Goal: Task Accomplishment & Management: Use online tool/utility

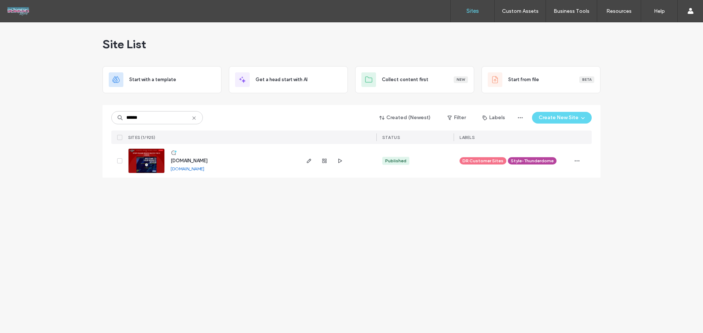
type input "******"
click at [196, 162] on span "www.proglossautosolutions.com" at bounding box center [189, 160] width 37 height 5
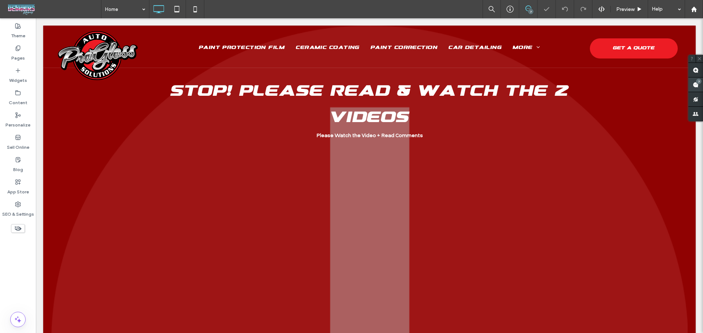
click at [699, 85] on span at bounding box center [695, 85] width 15 height 14
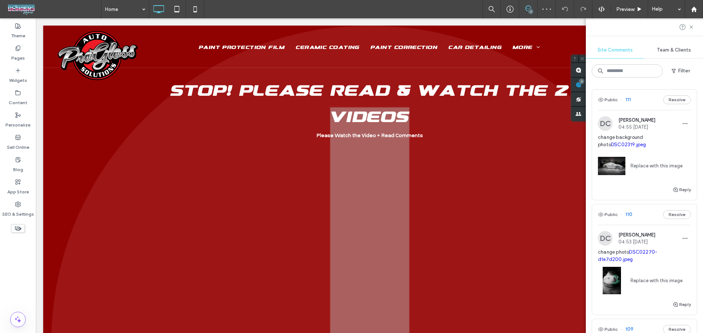
click at [651, 137] on span "change background photo DSC02319.jpeg" at bounding box center [644, 141] width 93 height 15
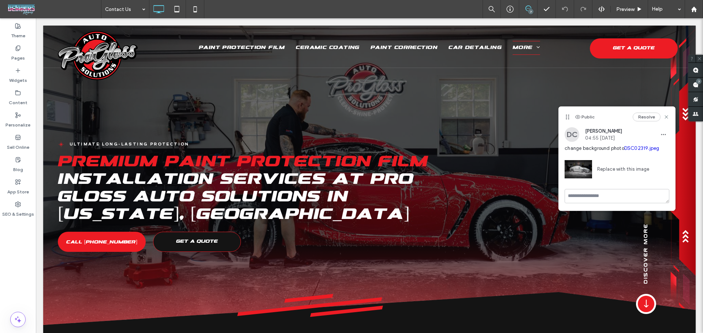
click at [642, 149] on link "DSC02319.jpeg" at bounding box center [641, 148] width 35 height 5
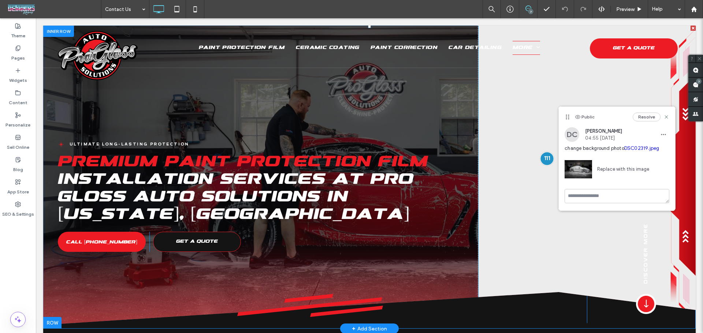
click at [541, 158] on div at bounding box center [547, 159] width 14 height 14
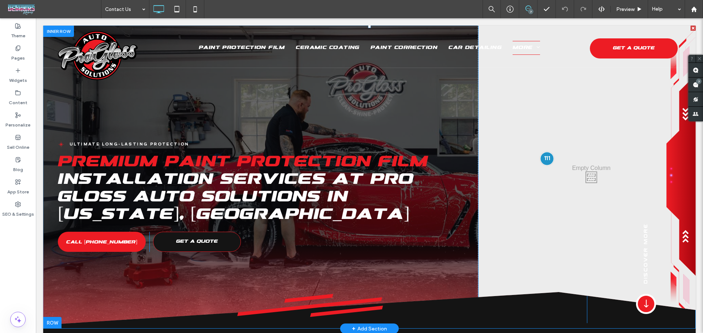
click at [541, 158] on div at bounding box center [547, 159] width 14 height 14
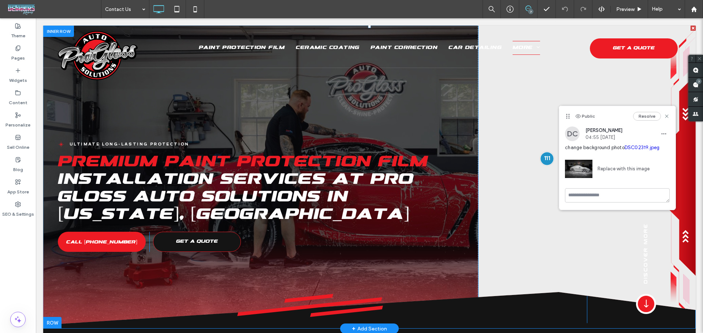
click at [541, 158] on div at bounding box center [547, 159] width 14 height 14
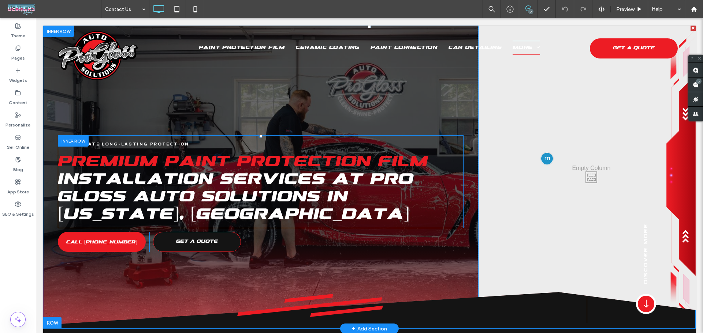
click at [421, 135] on div "ULTIMATE LONG-LASTING PROTECTION Premium Paint Protection Film Installation Ser…" at bounding box center [260, 181] width 405 height 93
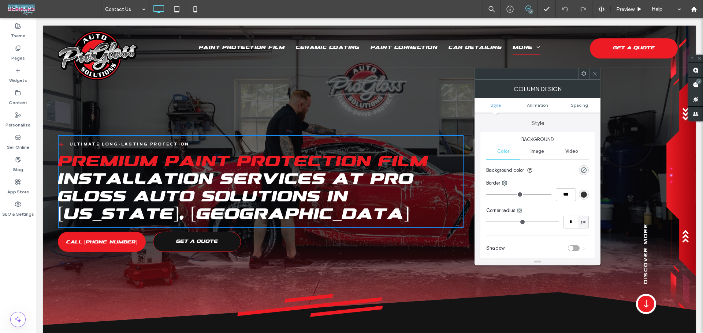
click at [432, 109] on div "ULTIMATE LONG-LASTING PROTECTION Premium Paint Protection Film Installation Ser…" at bounding box center [260, 176] width 435 height 300
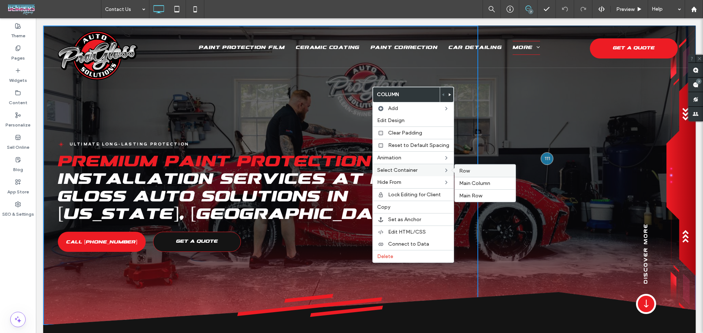
click at [466, 170] on span "Row" at bounding box center [464, 171] width 11 height 6
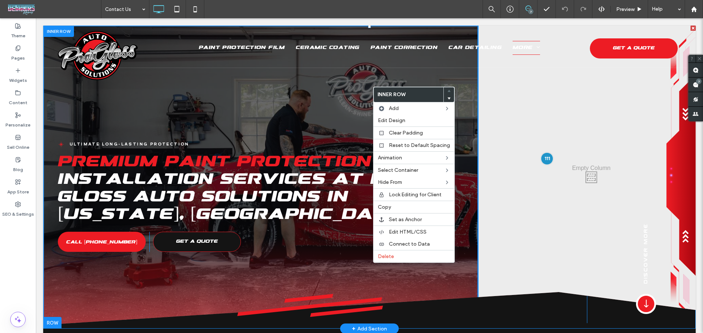
click at [324, 112] on div "ULTIMATE LONG-LASTING PROTECTION Premium Paint Protection Film Installation Ser…" at bounding box center [260, 176] width 435 height 300
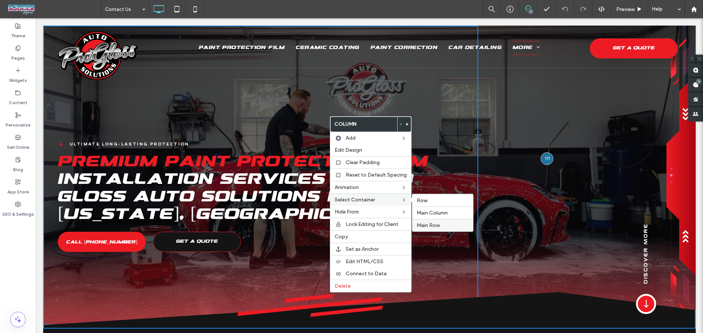
click at [437, 220] on div "Main Row" at bounding box center [442, 225] width 61 height 12
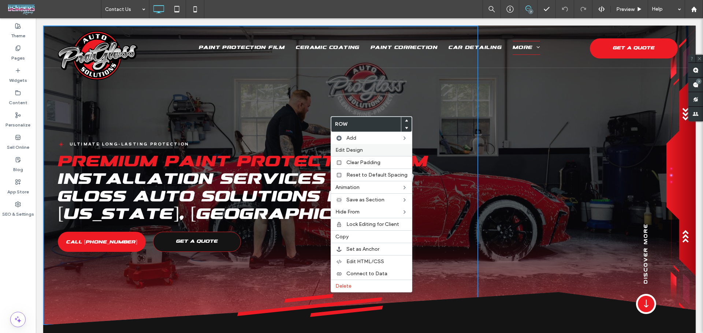
click at [352, 150] on span "Edit Design" at bounding box center [348, 150] width 27 height 6
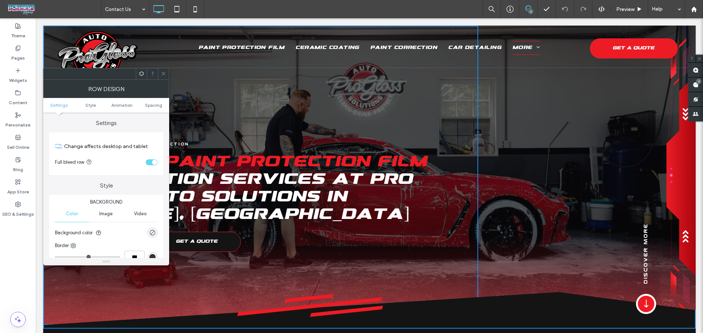
scroll to position [49, 0]
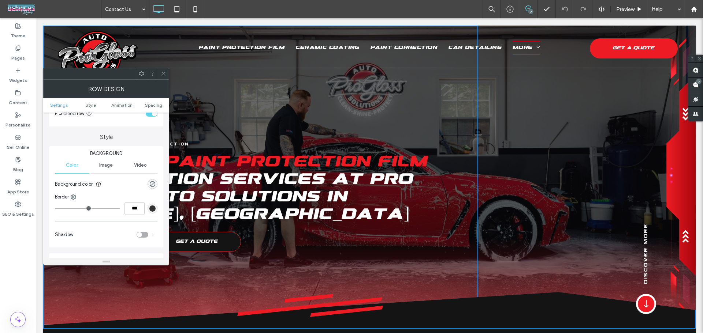
click at [105, 169] on div "Image" at bounding box center [106, 165] width 34 height 16
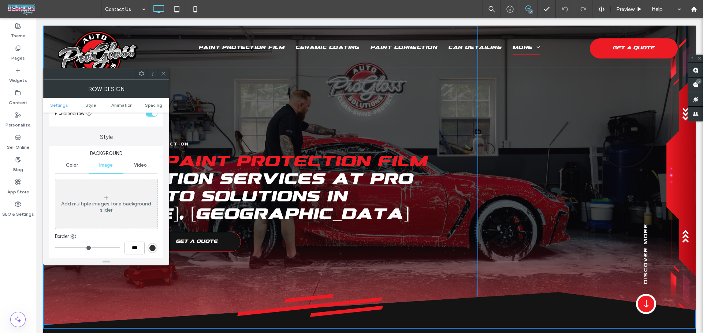
click at [162, 74] on icon at bounding box center [163, 73] width 5 height 5
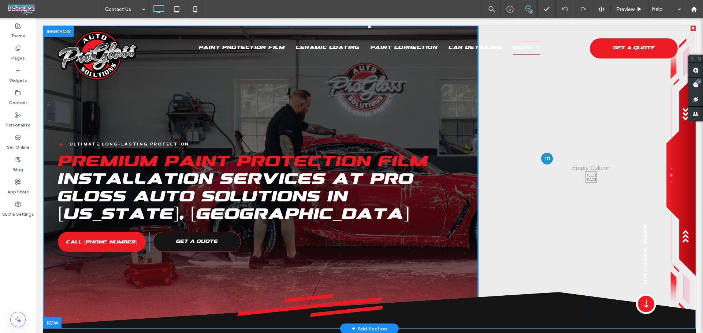
click at [112, 288] on div "ULTIMATE LONG-LASTING PROTECTION Premium Paint Protection Film Installation Ser…" at bounding box center [260, 176] width 435 height 300
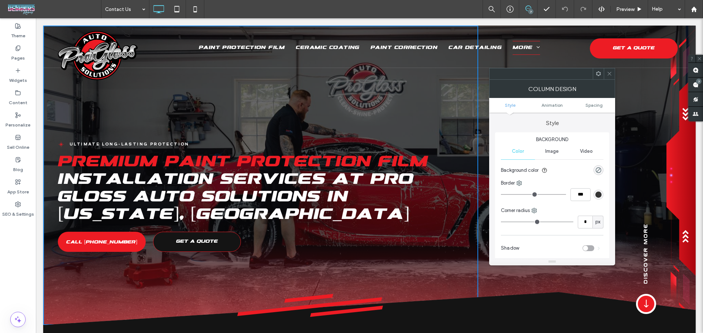
click at [557, 152] on span "Image" at bounding box center [552, 152] width 14 height 6
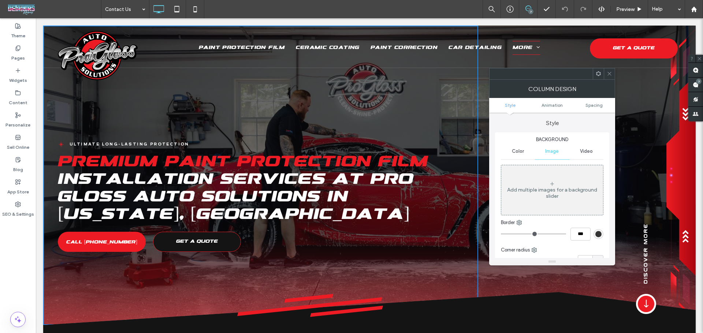
click at [606, 69] on div at bounding box center [608, 73] width 11 height 11
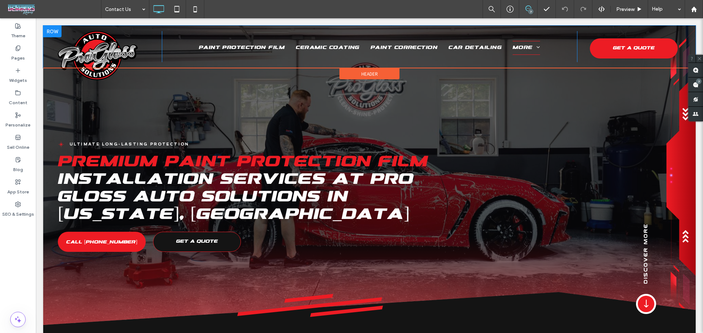
click at [55, 30] on div at bounding box center [52, 32] width 18 height 12
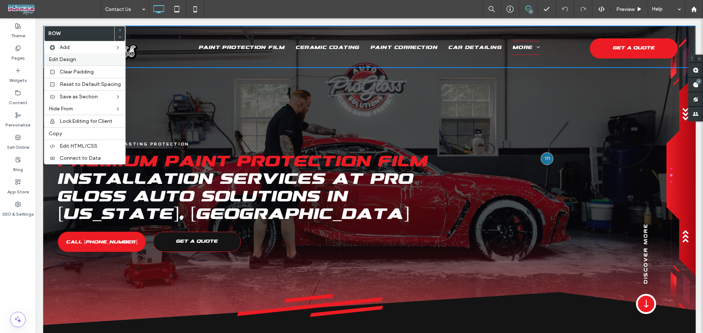
click at [82, 56] on label "Edit Design" at bounding box center [85, 59] width 72 height 6
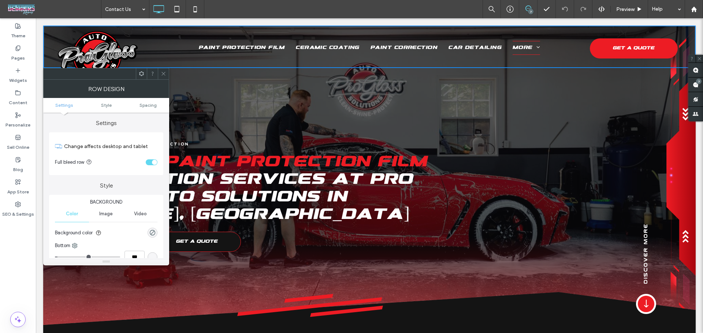
click at [106, 210] on div "Image" at bounding box center [106, 214] width 34 height 16
click at [161, 72] on icon at bounding box center [163, 73] width 5 height 5
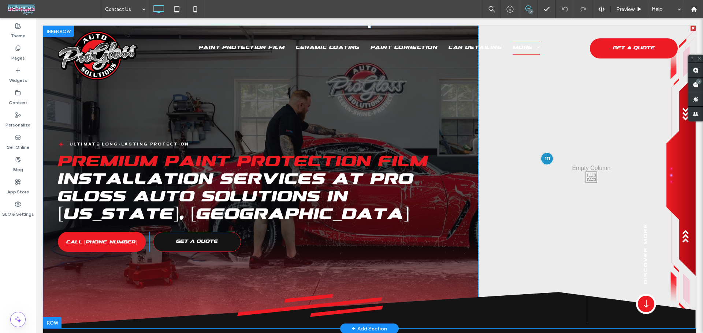
click at [52, 113] on div "ULTIMATE LONG-LASTING PROTECTION Premium Paint Protection Film Installation Ser…" at bounding box center [260, 176] width 435 height 300
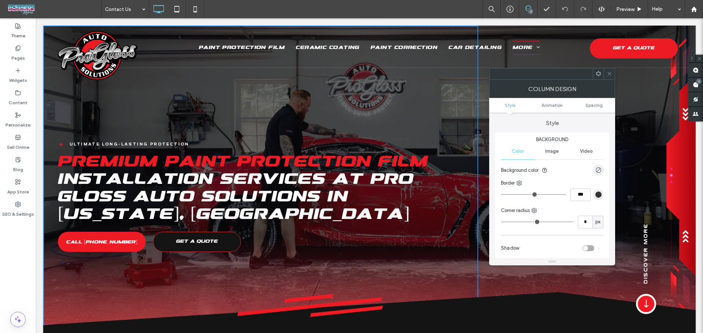
click at [550, 149] on span "Image" at bounding box center [552, 152] width 14 height 6
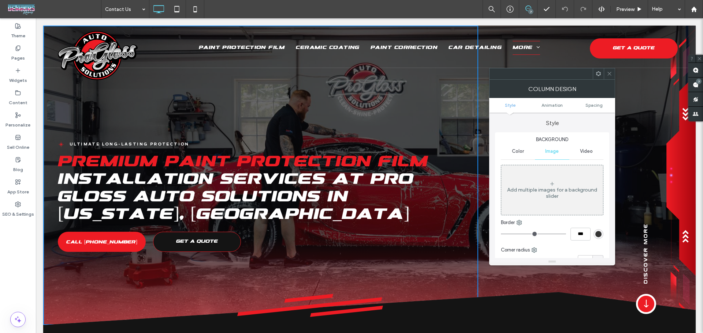
click at [609, 78] on span at bounding box center [608, 73] width 5 height 11
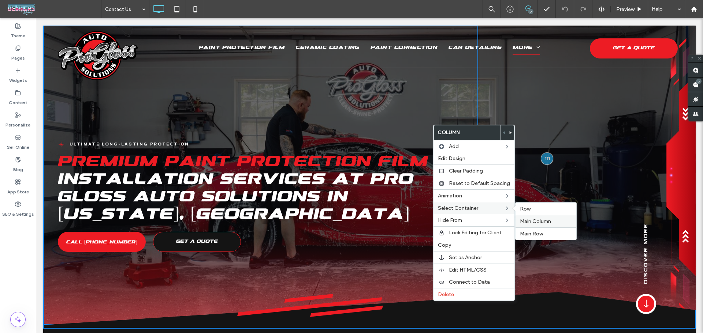
click at [547, 222] on span "Main Column" at bounding box center [535, 221] width 31 height 6
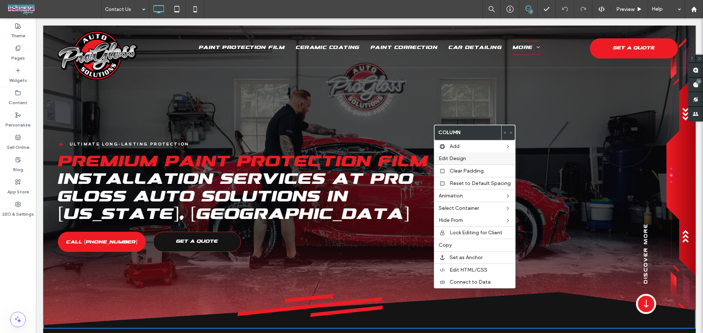
click at [469, 155] on div "Edit Design" at bounding box center [474, 159] width 81 height 12
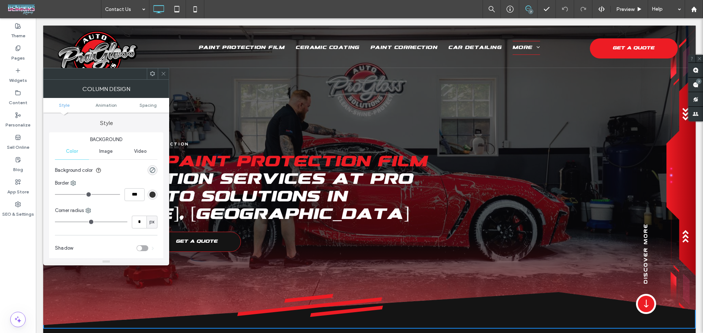
click at [103, 146] on div "Image" at bounding box center [106, 151] width 34 height 16
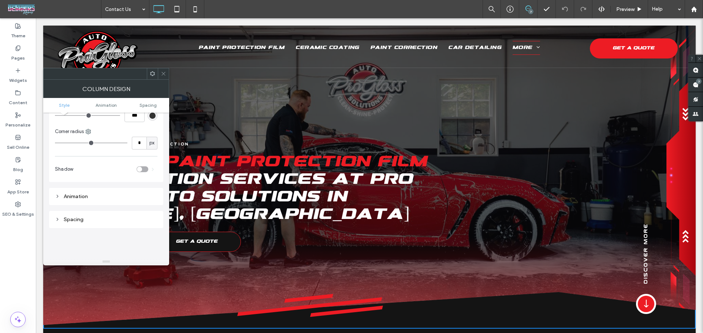
scroll to position [146, 0]
click at [161, 75] on icon at bounding box center [163, 73] width 5 height 5
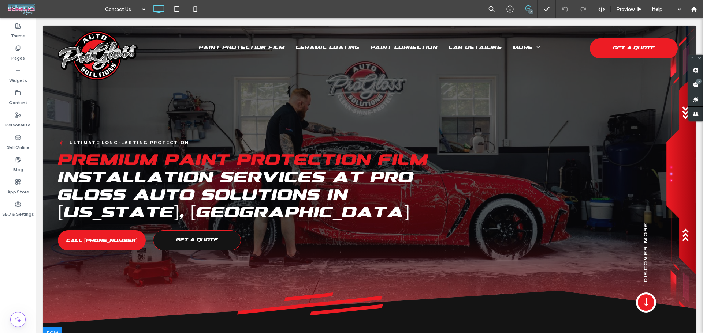
scroll to position [0, 0]
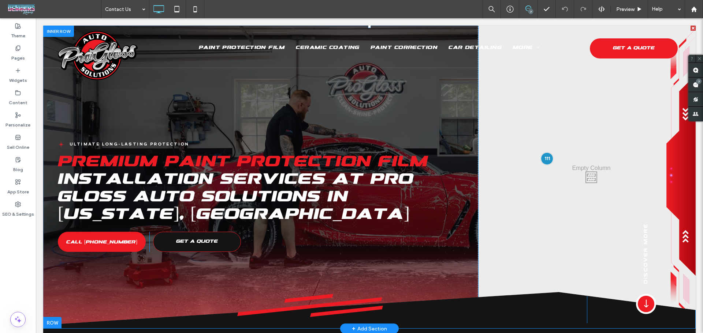
click at [366, 98] on div "ULTIMATE LONG-LASTING PROTECTION Premium Paint Protection Film Installation Ser…" at bounding box center [260, 176] width 435 height 300
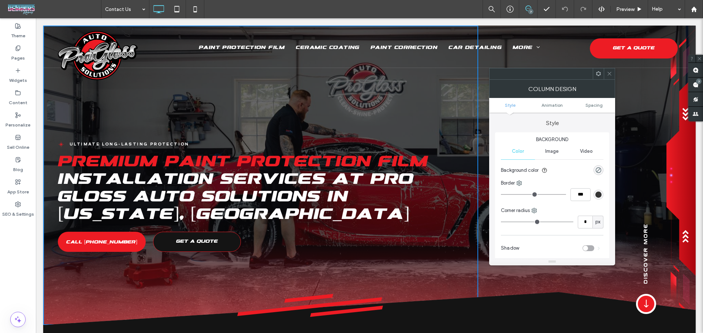
click at [607, 72] on icon at bounding box center [608, 73] width 5 height 5
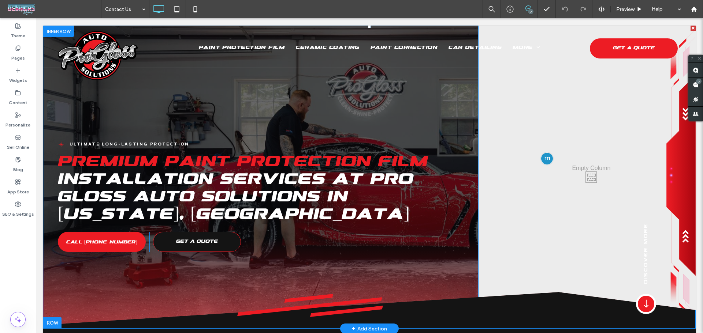
click at [408, 124] on div "ULTIMATE LONG-LASTING PROTECTION Premium Paint Protection Film Installation Ser…" at bounding box center [260, 176] width 435 height 300
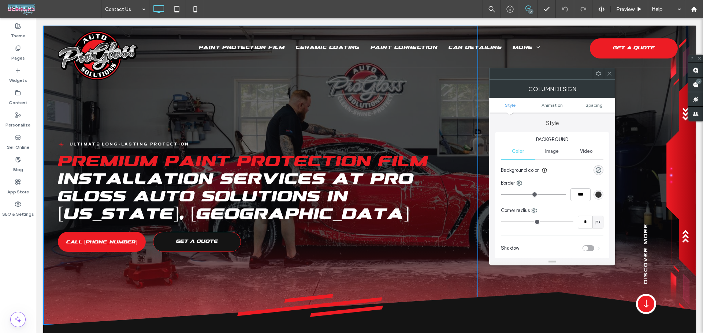
click at [610, 76] on icon at bounding box center [608, 73] width 5 height 5
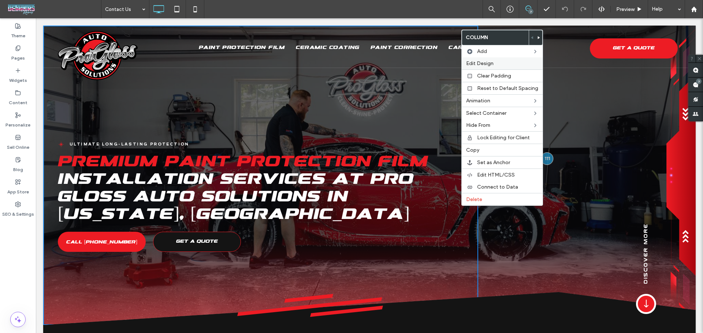
click at [497, 65] on label "Edit Design" at bounding box center [502, 63] width 72 height 6
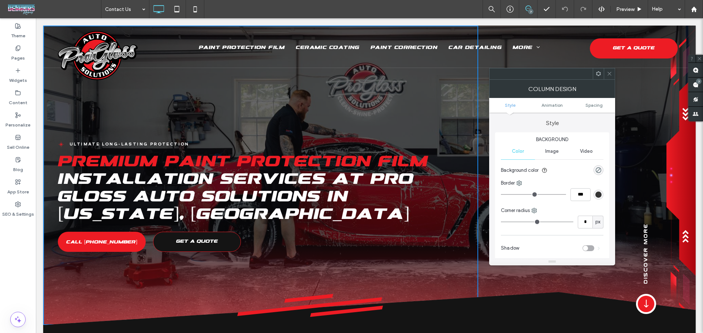
click at [546, 152] on span "Image" at bounding box center [552, 152] width 14 height 6
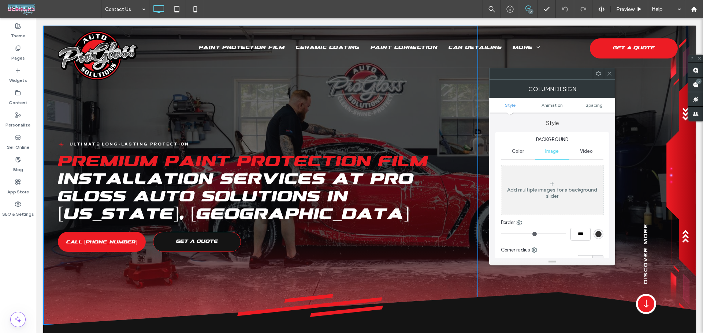
click at [612, 74] on div at bounding box center [608, 73] width 11 height 11
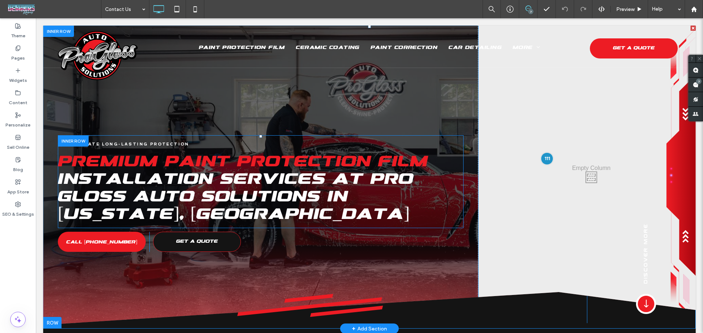
click at [79, 138] on div at bounding box center [73, 140] width 31 height 11
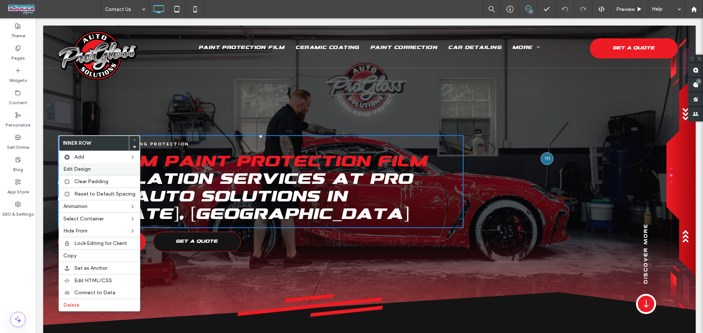
click at [86, 169] on span "Edit Design" at bounding box center [76, 169] width 27 height 6
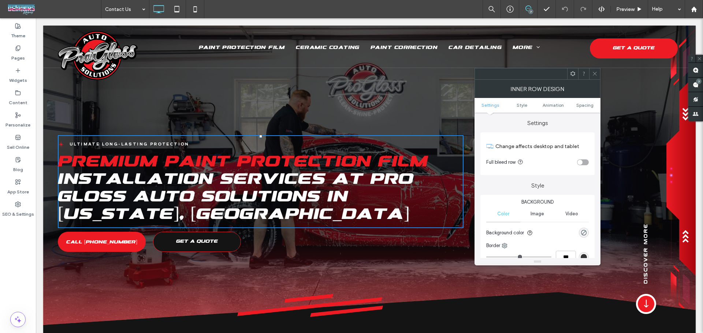
click at [597, 76] on span at bounding box center [594, 73] width 5 height 11
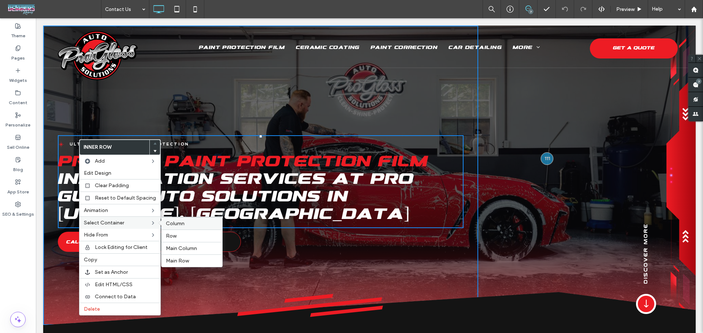
click at [174, 224] on span "Column" at bounding box center [175, 224] width 19 height 6
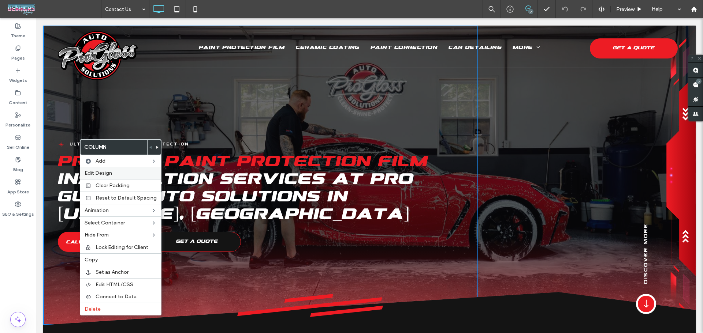
click at [120, 172] on label "Edit Design" at bounding box center [121, 173] width 72 height 6
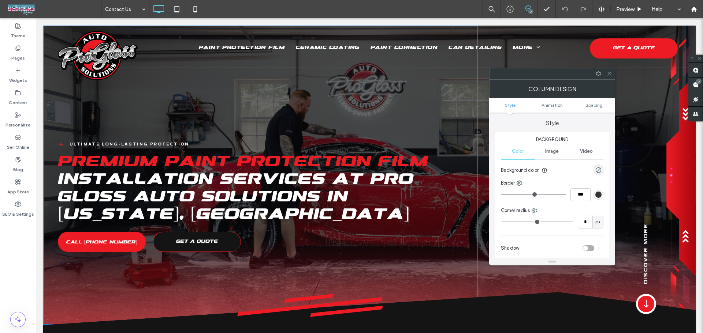
click at [554, 150] on span "Image" at bounding box center [552, 152] width 14 height 6
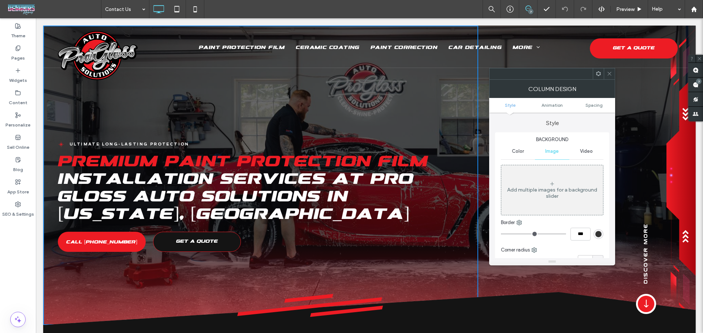
click at [611, 73] on icon at bounding box center [608, 73] width 5 height 5
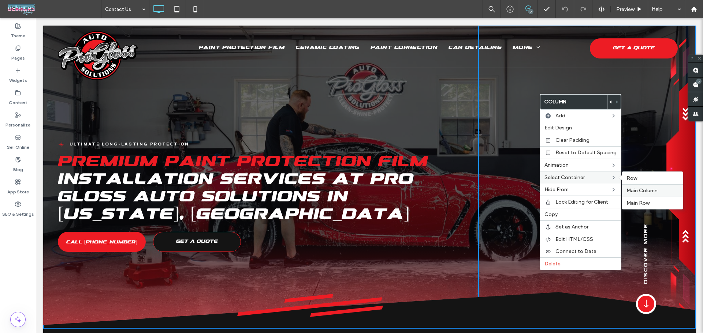
click at [639, 191] on span "Main Column" at bounding box center [641, 191] width 31 height 6
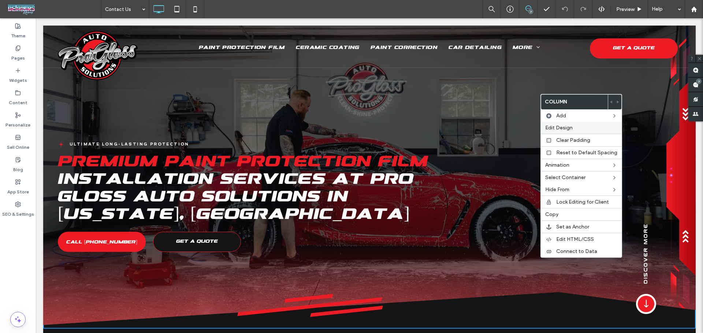
click at [576, 123] on div "Edit Design" at bounding box center [581, 128] width 81 height 12
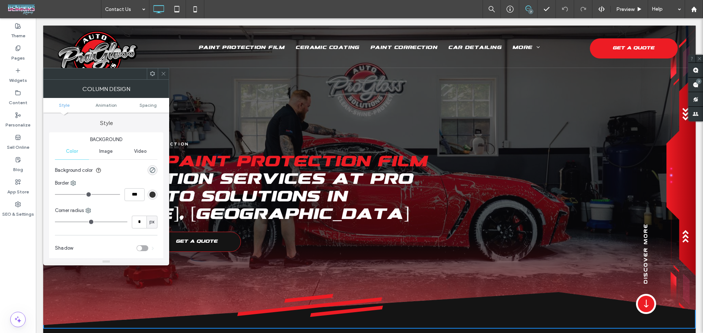
click at [106, 151] on span "Image" at bounding box center [106, 152] width 14 height 6
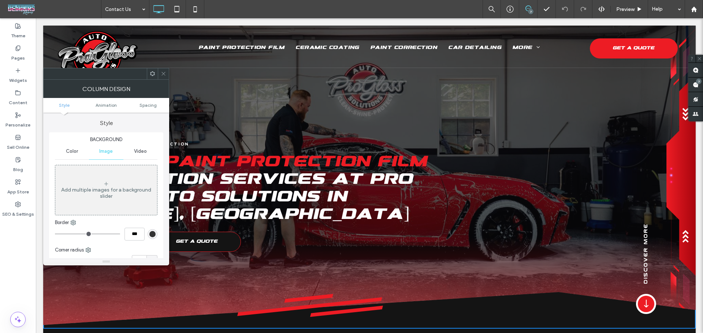
click at [161, 72] on icon at bounding box center [163, 73] width 5 height 5
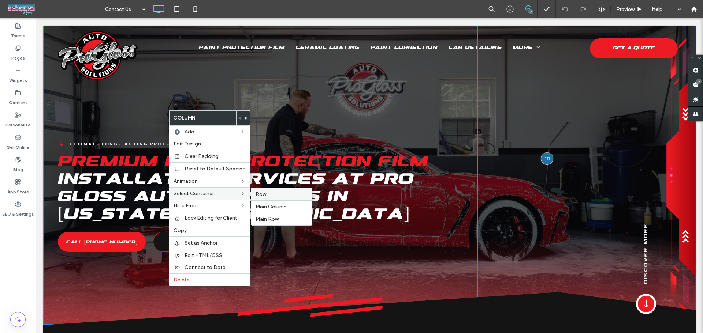
click at [272, 194] on label "Row" at bounding box center [281, 194] width 52 height 6
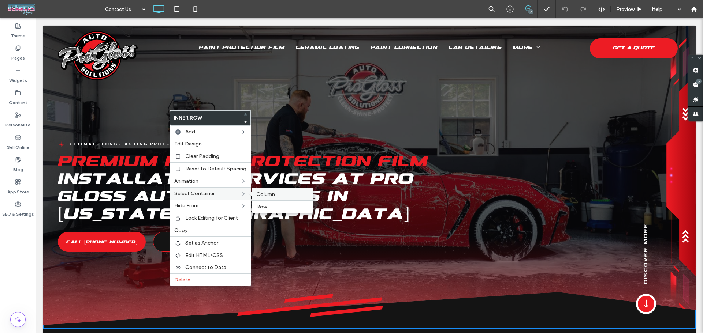
click at [256, 193] on span "Column" at bounding box center [265, 194] width 19 height 6
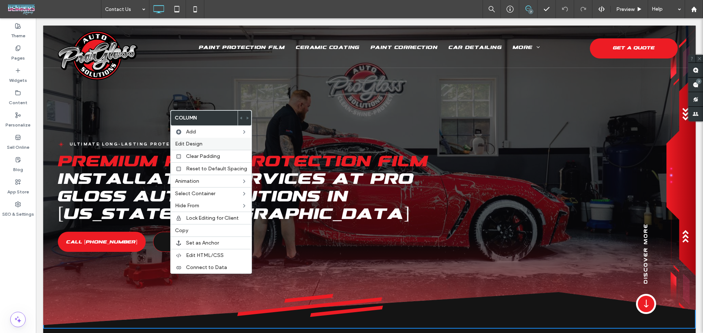
click at [214, 144] on label "Edit Design" at bounding box center [211, 144] width 72 height 6
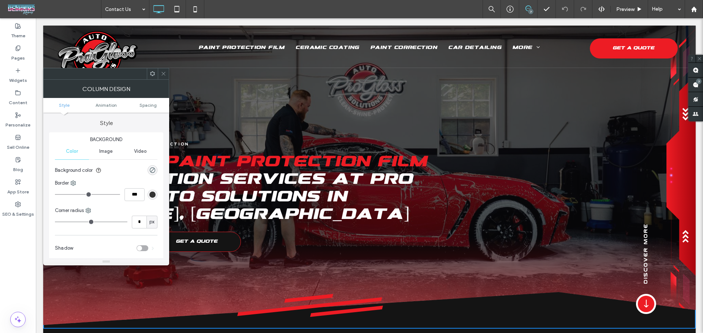
click at [103, 149] on span "Image" at bounding box center [106, 152] width 14 height 6
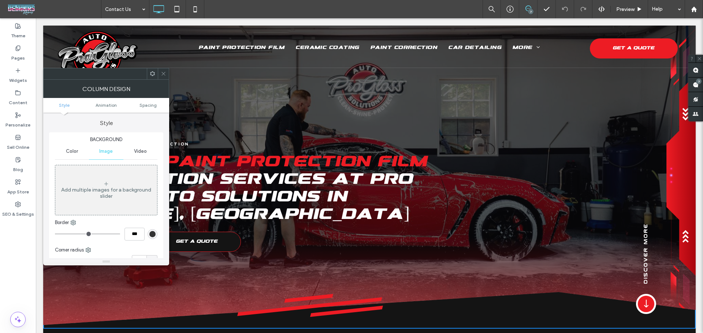
click at [164, 77] on span at bounding box center [163, 73] width 5 height 11
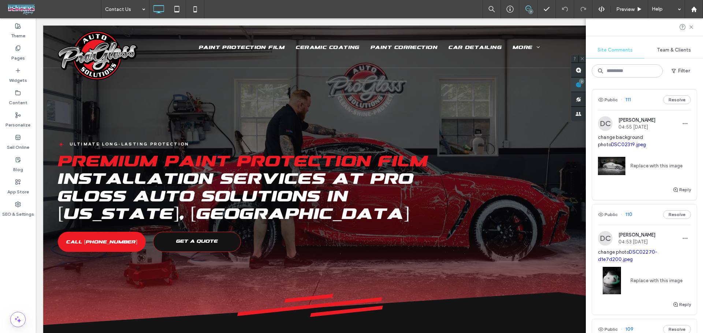
click at [586, 86] on span at bounding box center [578, 85] width 15 height 14
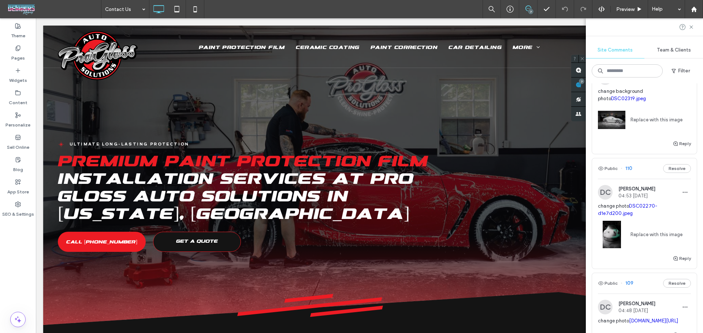
scroll to position [49, 0]
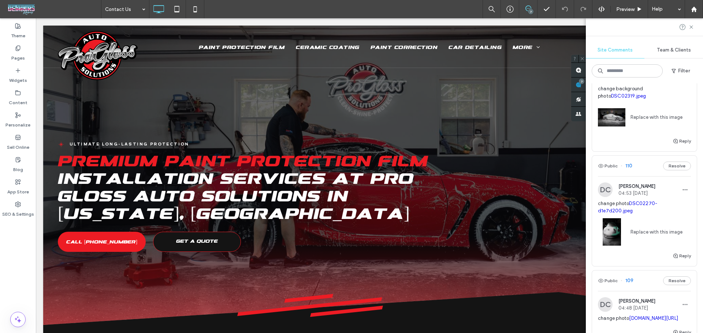
click at [611, 204] on span "change photo DSC02270-d1e7d200.jpeg" at bounding box center [644, 207] width 93 height 15
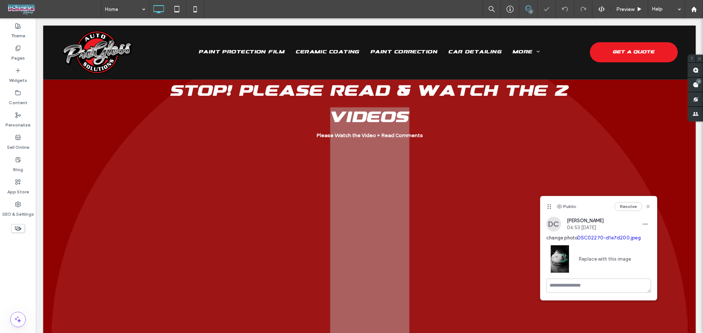
scroll to position [2490, 0]
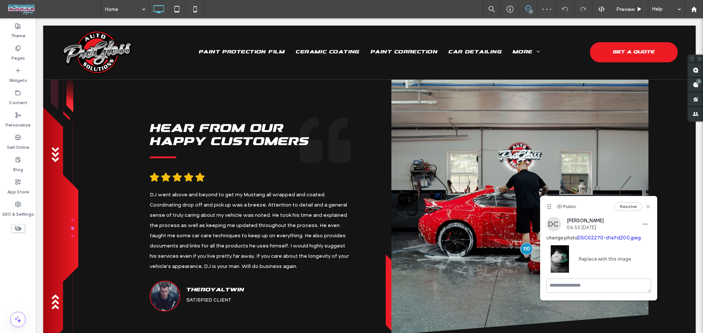
click at [599, 259] on link "Replace with this image" at bounding box center [601, 259] width 57 height 7
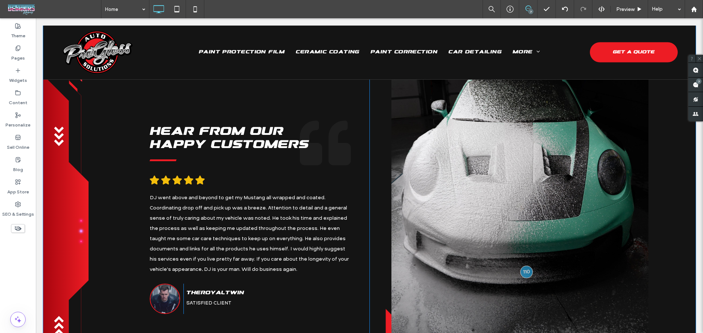
scroll to position [2539, 0]
click at [622, 280] on img at bounding box center [519, 197] width 257 height 385
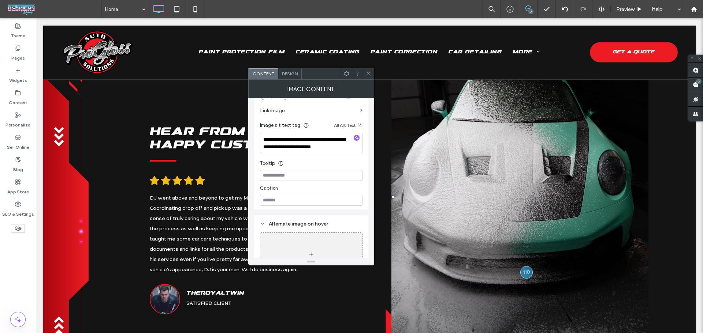
scroll to position [146, 0]
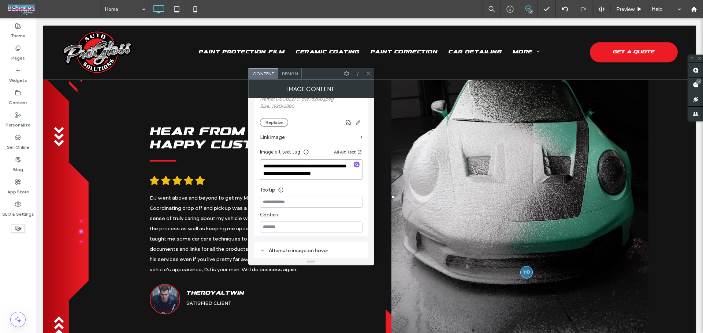
click at [358, 161] on textarea "**********" at bounding box center [311, 170] width 102 height 20
click at [357, 167] on icon "button" at bounding box center [356, 164] width 5 height 5
type textarea "**********"
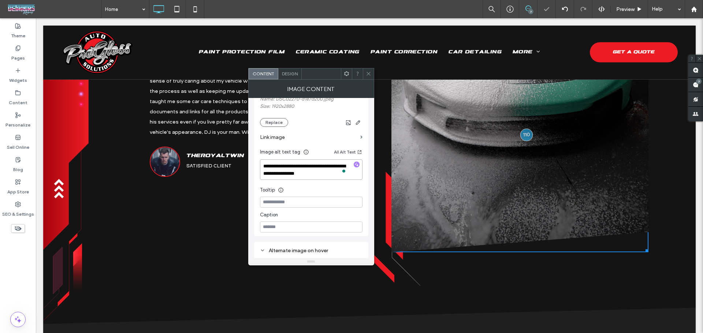
scroll to position [2685, 0]
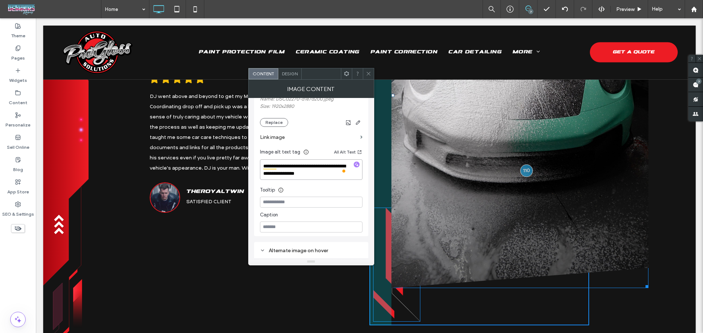
drag, startPoint x: 644, startPoint y: 243, endPoint x: 647, endPoint y: 216, distance: 27.2
click at [647, 216] on div "A pair of black quotation marks on a white background. Hear From Our Happy Cust…" at bounding box center [369, 130] width 652 height 465
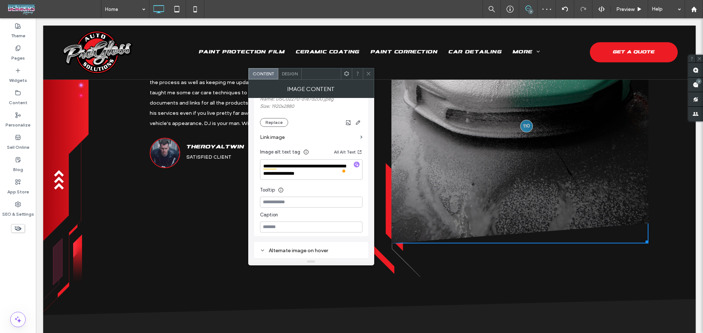
click at [366, 75] on icon at bounding box center [368, 73] width 5 height 5
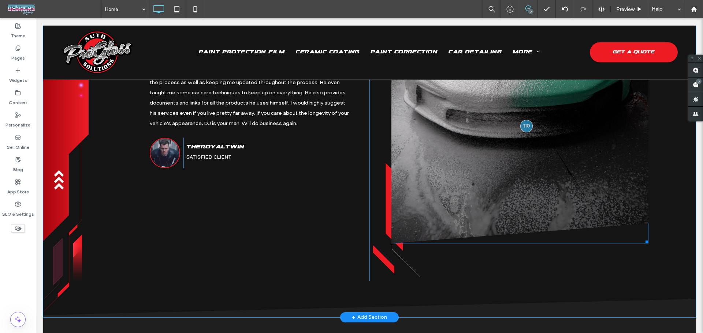
click at [491, 169] on img at bounding box center [519, 50] width 257 height 385
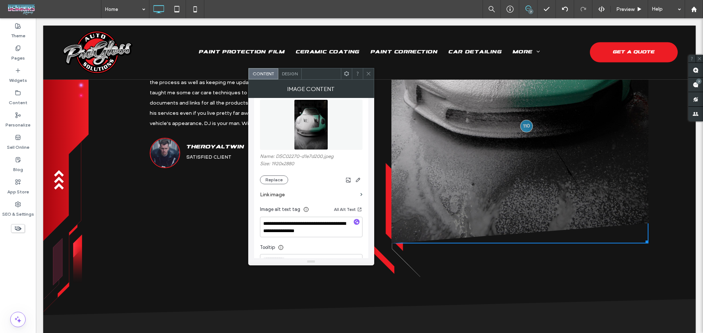
scroll to position [98, 0]
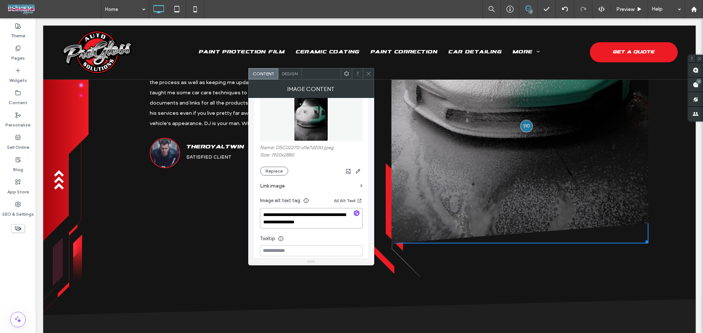
drag, startPoint x: 343, startPoint y: 217, endPoint x: 345, endPoint y: 235, distance: 18.4
click at [345, 235] on div "**********" at bounding box center [311, 182] width 102 height 198
type textarea "**********"
drag, startPoint x: 368, startPoint y: 74, endPoint x: 379, endPoint y: 84, distance: 14.8
click at [368, 74] on use at bounding box center [368, 74] width 4 height 4
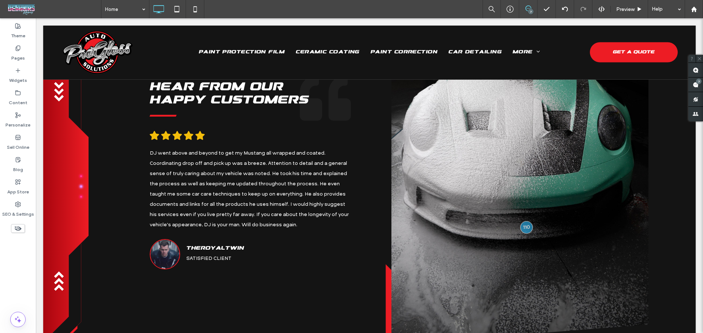
scroll to position [2588, 0]
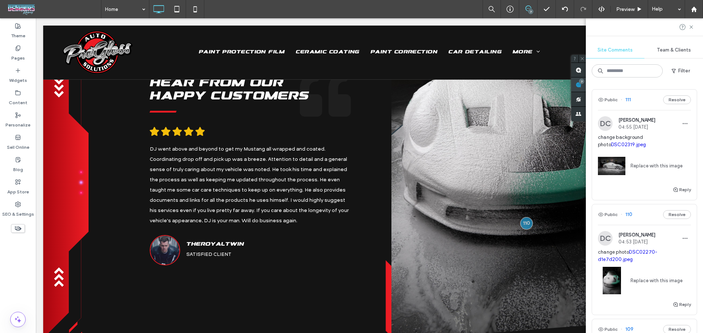
click at [586, 86] on span at bounding box center [578, 85] width 15 height 14
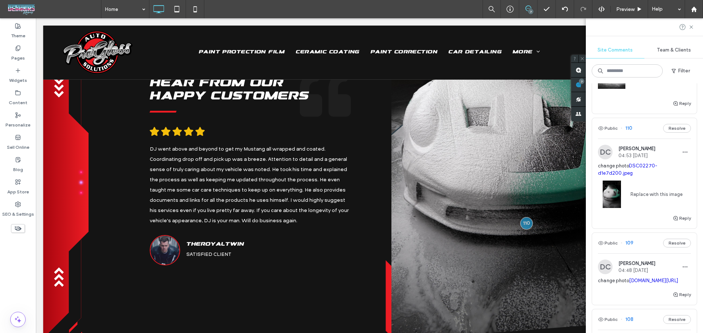
scroll to position [98, 0]
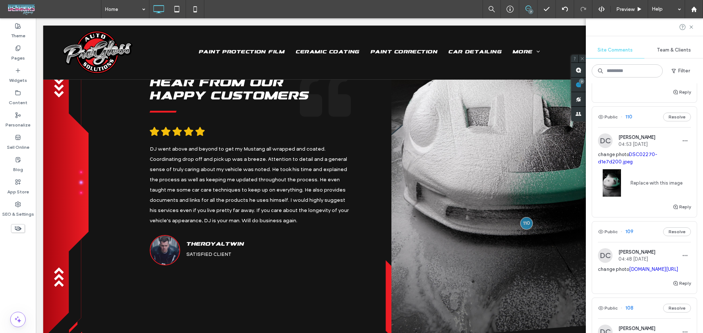
click at [623, 269] on span "change photo irp.cdn-website.com/abfd555b/dms3rep/multi/IMG_8319.JPG" at bounding box center [644, 269] width 93 height 7
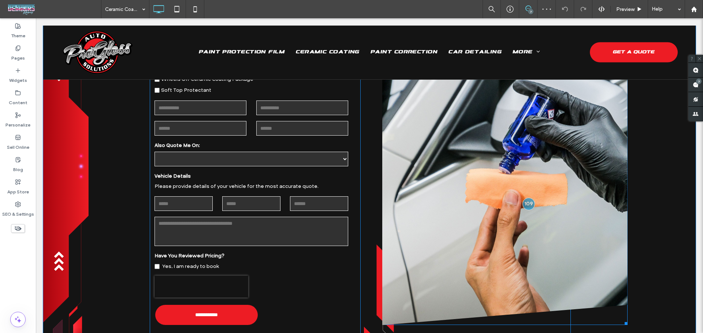
scroll to position [3330, 0]
click at [506, 251] on img at bounding box center [504, 132] width 245 height 386
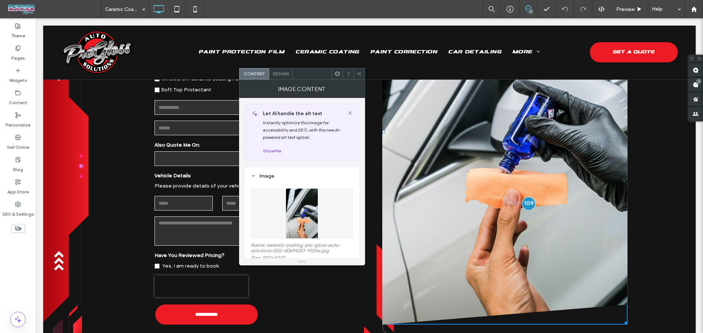
click at [524, 199] on div at bounding box center [528, 204] width 14 height 14
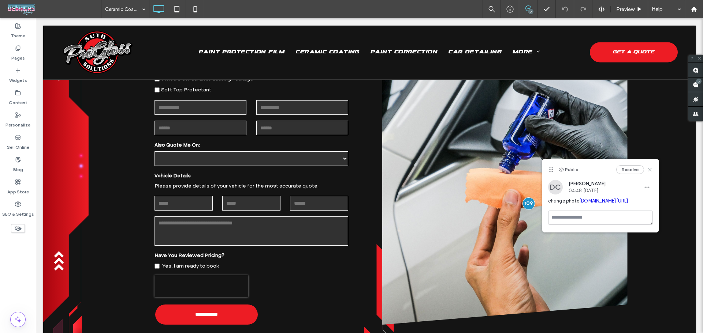
click at [579, 204] on link "irp.cdn-website.com/abfd555b/dms3rep/multi/IMG_8319.JPG" at bounding box center [603, 200] width 49 height 5
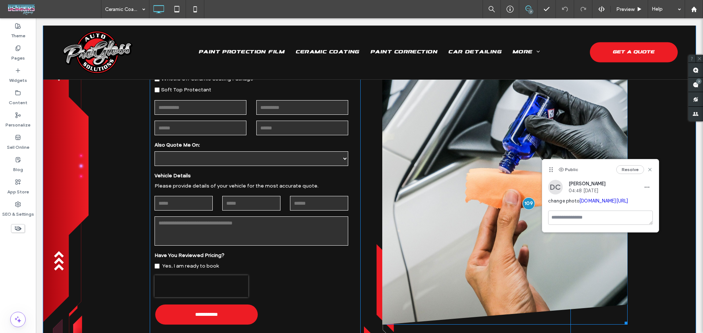
click at [464, 168] on img at bounding box center [504, 132] width 245 height 386
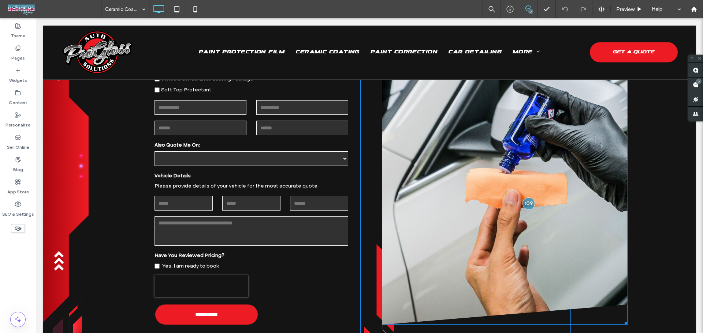
click at [425, 175] on img at bounding box center [504, 132] width 245 height 386
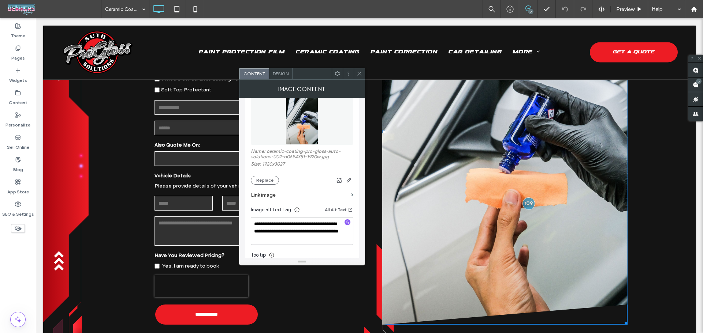
scroll to position [98, 0]
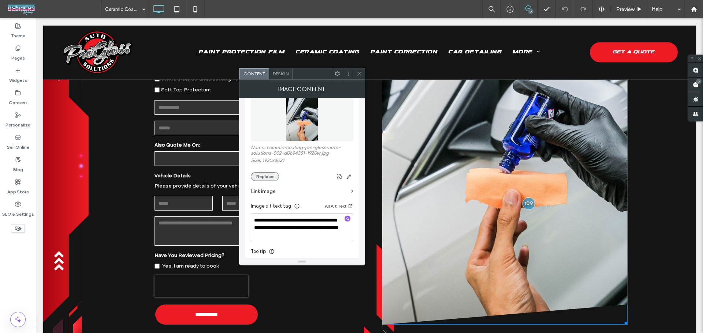
click at [266, 177] on button "Replace" at bounding box center [265, 176] width 28 height 9
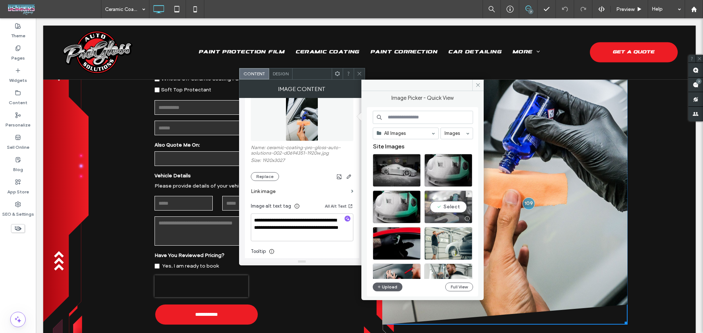
click at [451, 208] on div "Select" at bounding box center [448, 207] width 48 height 33
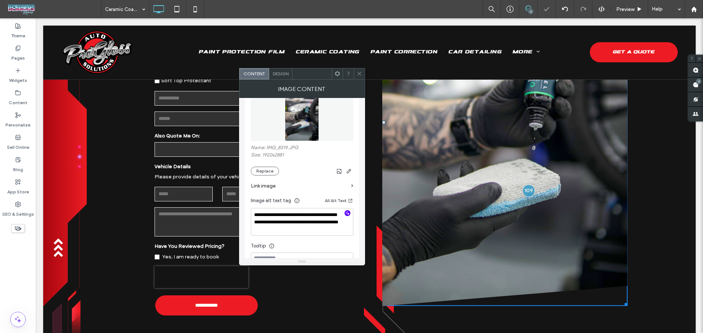
click at [347, 214] on use "button" at bounding box center [347, 213] width 4 height 4
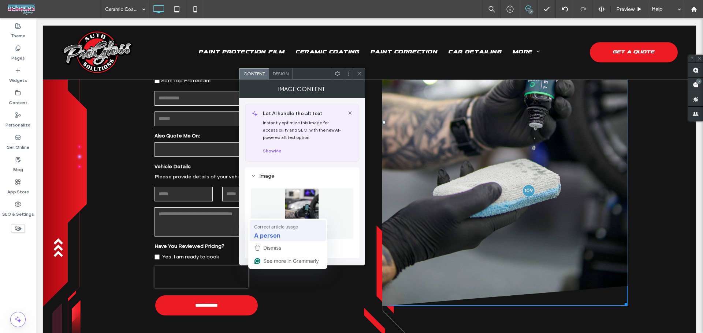
scroll to position [98, 0]
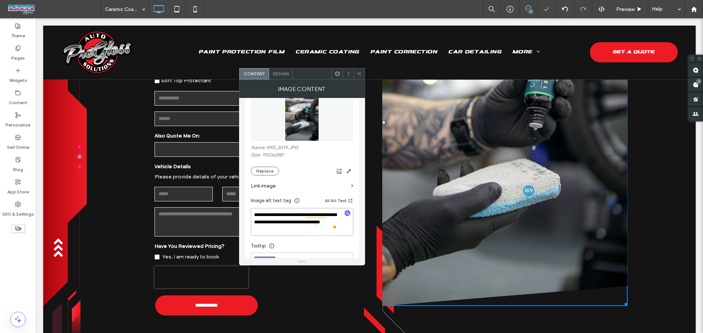
click at [300, 221] on textarea "**********" at bounding box center [302, 222] width 102 height 28
click at [281, 227] on textarea "**********" at bounding box center [302, 222] width 102 height 28
click at [306, 231] on textarea "**********" at bounding box center [302, 222] width 102 height 28
drag, startPoint x: 318, startPoint y: 226, endPoint x: 319, endPoint y: 234, distance: 8.2
click at [319, 234] on textarea "**********" at bounding box center [302, 222] width 102 height 28
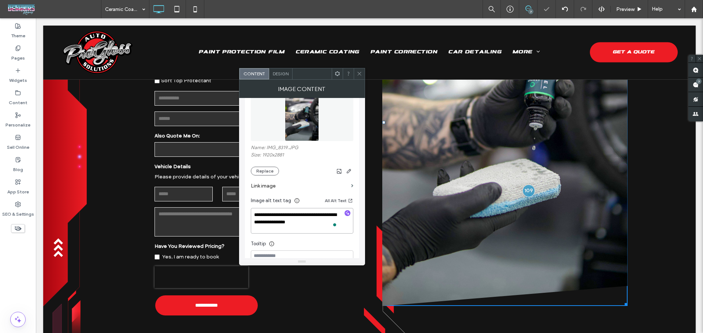
type textarea "**********"
drag, startPoint x: 359, startPoint y: 75, endPoint x: 339, endPoint y: 55, distance: 28.7
click at [359, 75] on icon at bounding box center [358, 73] width 5 height 5
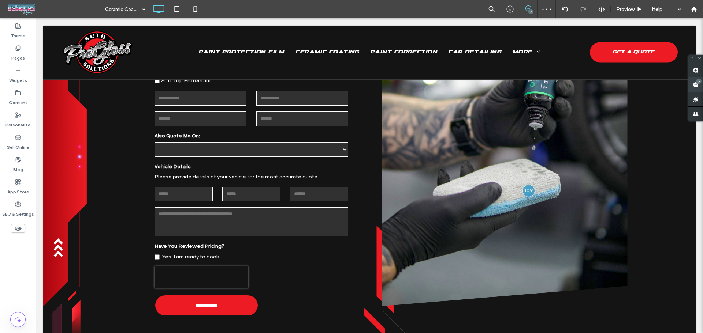
click at [700, 83] on span at bounding box center [695, 85] width 15 height 14
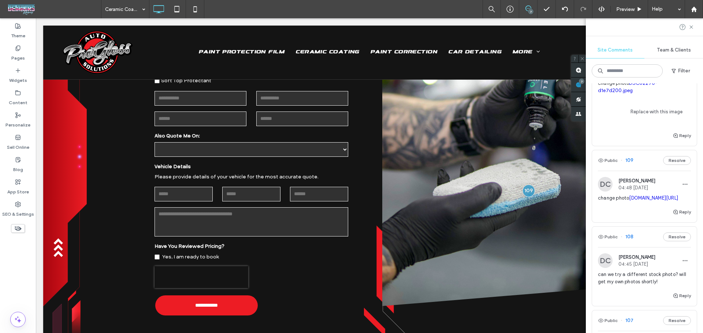
scroll to position [195, 0]
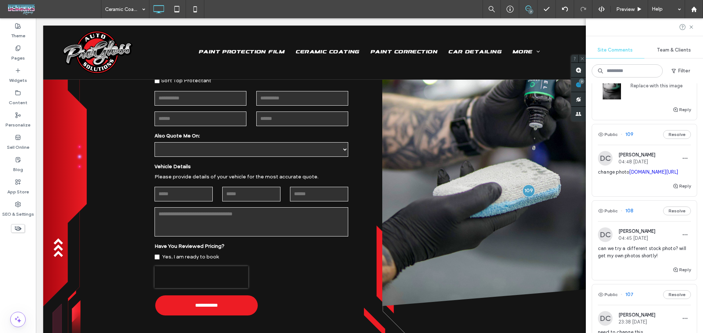
click at [630, 260] on span "can we try a different stock photo? will get my own photos shortly!" at bounding box center [644, 252] width 93 height 15
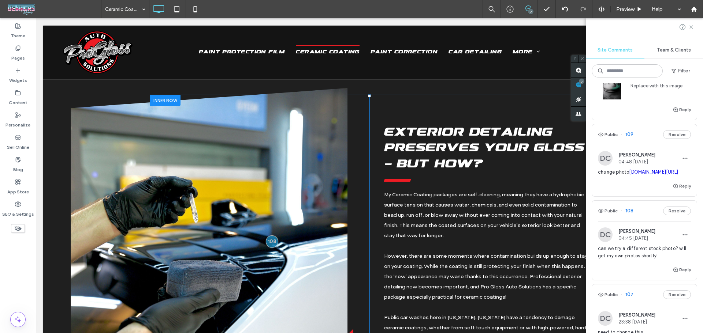
scroll to position [2323, 0]
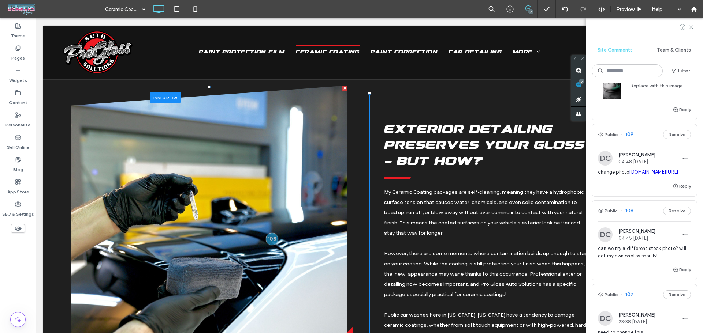
click at [260, 202] on img at bounding box center [209, 262] width 277 height 353
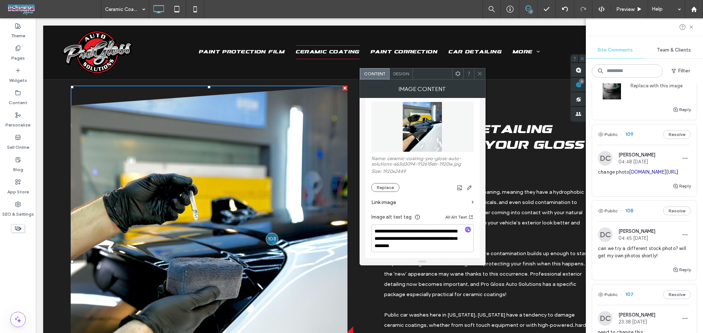
scroll to position [98, 0]
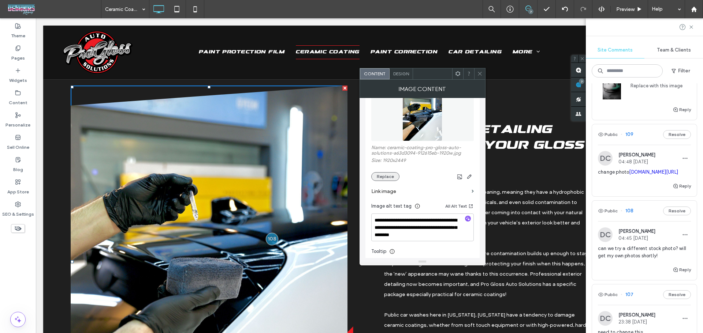
click at [391, 177] on button "Replace" at bounding box center [385, 176] width 28 height 9
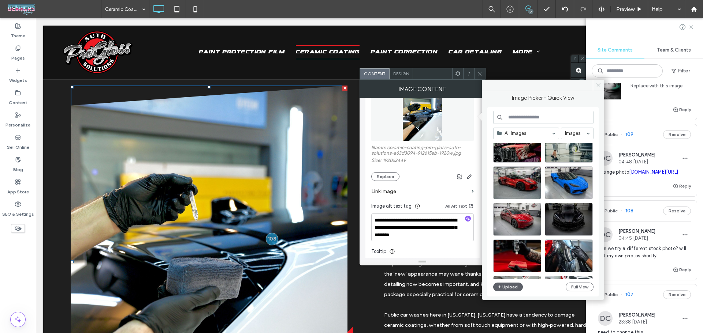
scroll to position [244, 0]
click at [578, 286] on button "Full View" at bounding box center [579, 287] width 28 height 9
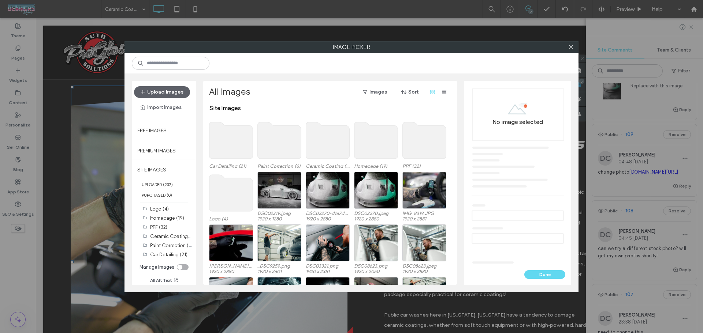
click at [324, 146] on use at bounding box center [328, 140] width 44 height 37
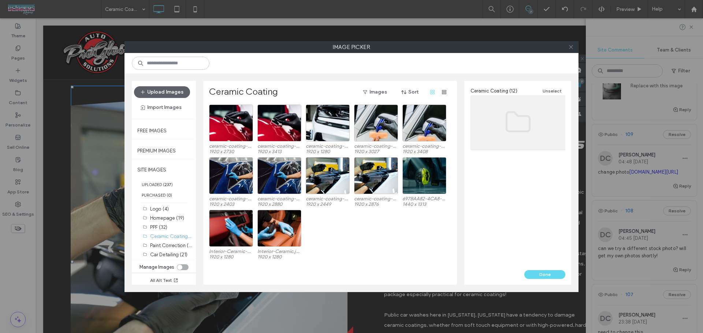
click at [569, 45] on icon at bounding box center [570, 46] width 5 height 5
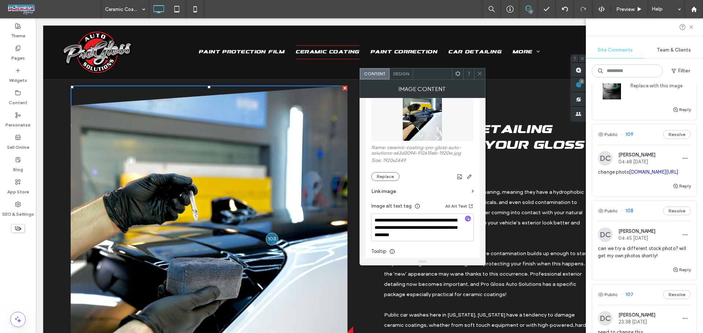
click at [695, 26] on div at bounding box center [644, 27] width 117 height 18
click at [691, 30] on icon at bounding box center [691, 27] width 6 height 6
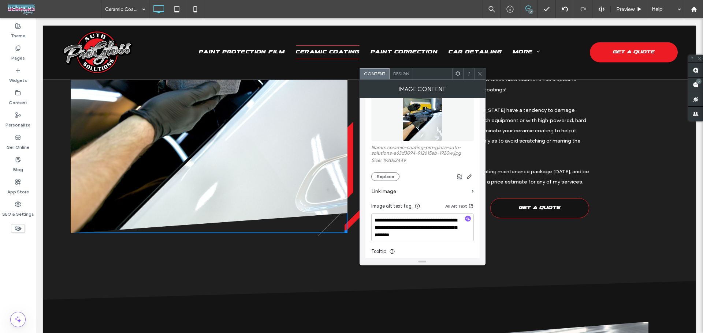
scroll to position [2400, 0]
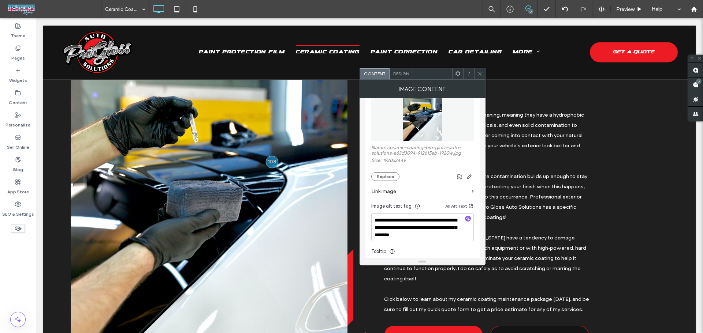
click at [194, 203] on img at bounding box center [209, 184] width 277 height 353
click at [480, 73] on use at bounding box center [480, 74] width 4 height 4
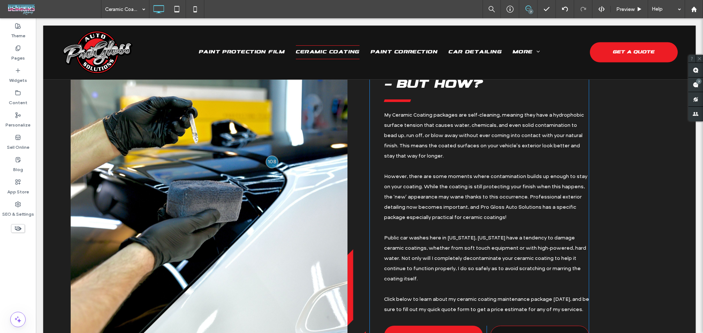
click at [236, 197] on img at bounding box center [209, 184] width 277 height 353
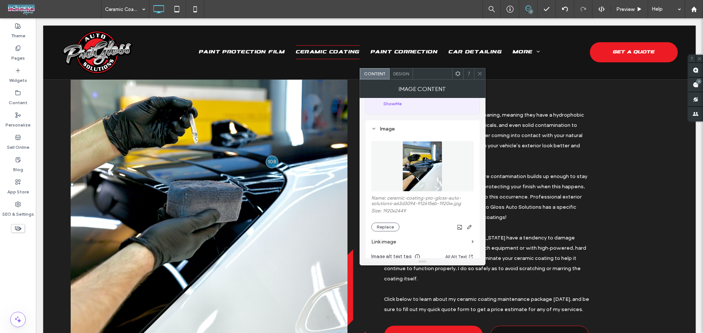
scroll to position [49, 0]
click at [389, 228] on button "Replace" at bounding box center [385, 225] width 28 height 9
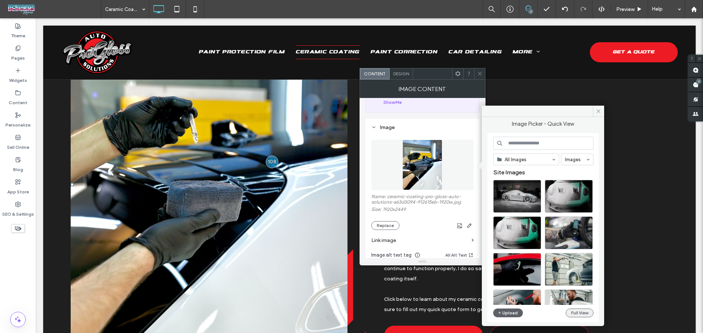
click at [572, 311] on button "Full View" at bounding box center [579, 313] width 28 height 9
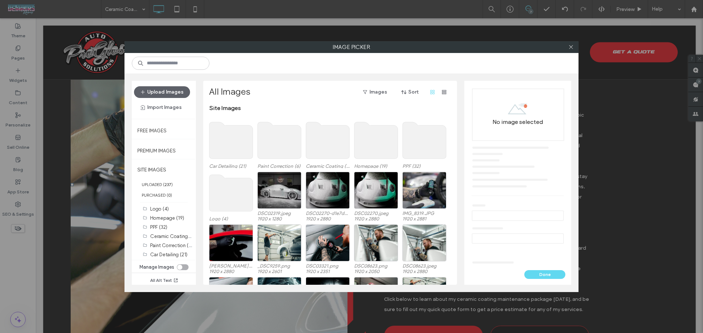
click at [323, 146] on use at bounding box center [328, 140] width 44 height 37
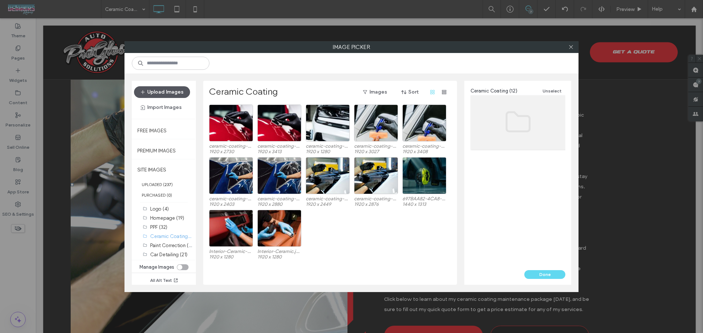
click at [170, 89] on button "Upload Images" at bounding box center [162, 92] width 56 height 12
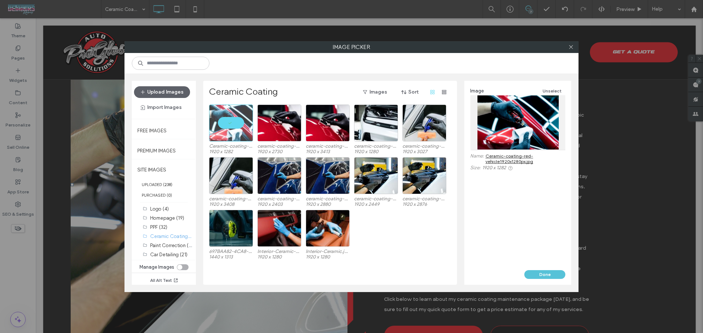
click at [552, 277] on button "Done" at bounding box center [544, 274] width 41 height 9
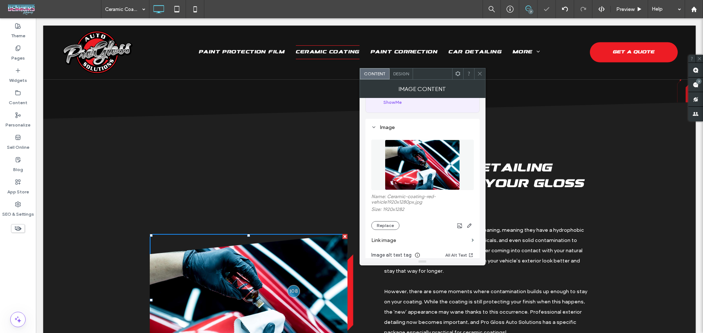
scroll to position [2284, 0]
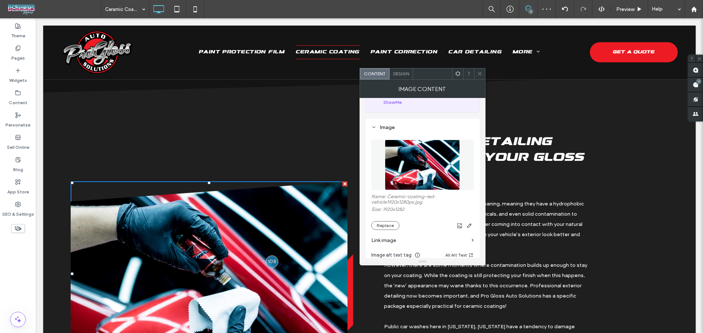
click at [479, 74] on icon at bounding box center [479, 73] width 5 height 5
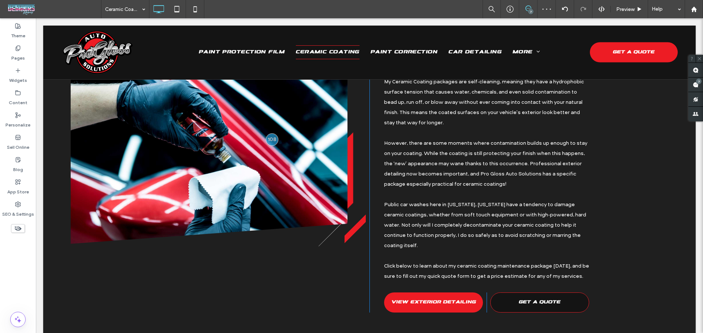
scroll to position [2333, 0]
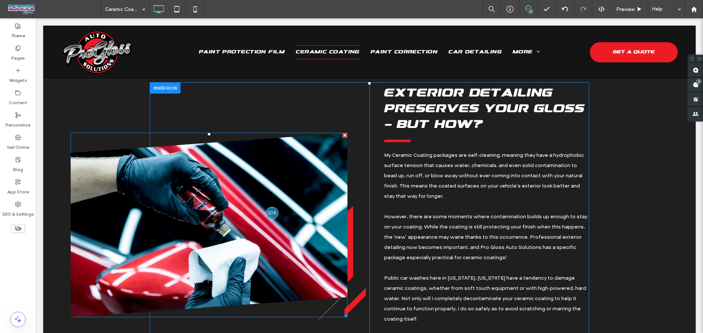
click at [280, 239] on img at bounding box center [209, 225] width 277 height 185
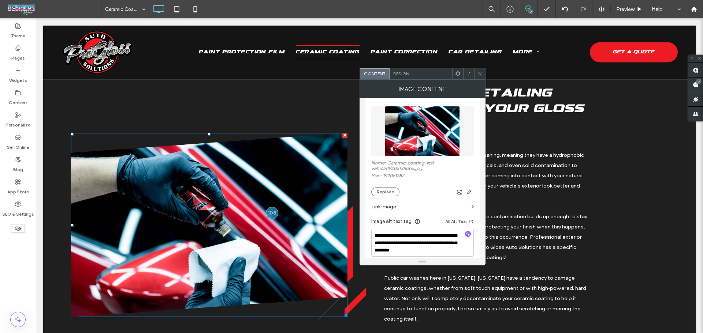
scroll to position [98, 0]
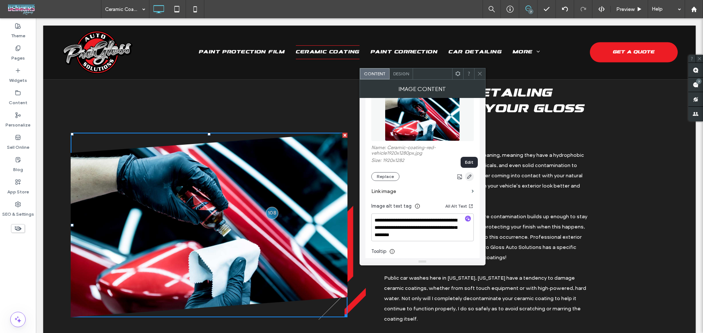
click at [467, 175] on icon "button" at bounding box center [469, 177] width 6 height 6
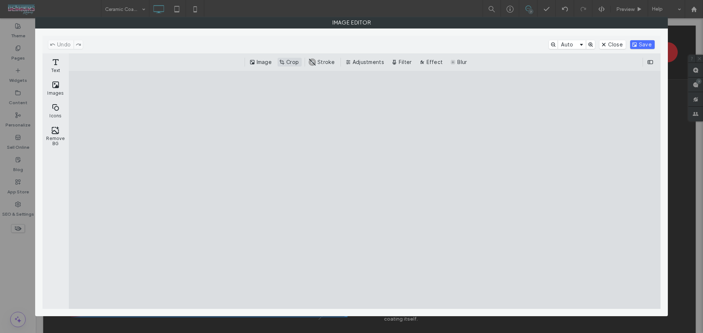
click at [288, 60] on button "Crop" at bounding box center [289, 62] width 24 height 9
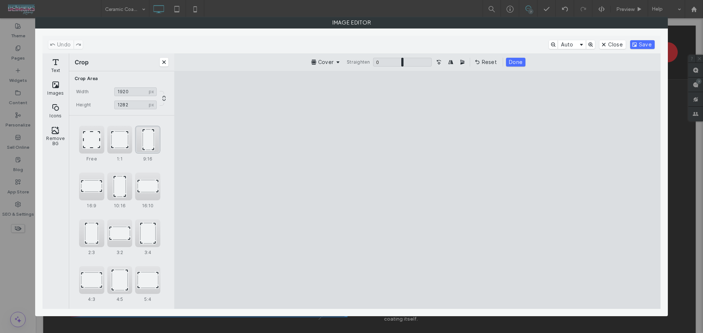
click at [150, 135] on div "9:16" at bounding box center [147, 140] width 25 height 28
click at [118, 191] on div "10:16" at bounding box center [118, 182] width 24 height 25
click at [86, 269] on div "4:3" at bounding box center [91, 280] width 25 height 28
click at [117, 277] on div "4:5" at bounding box center [118, 270] width 24 height 25
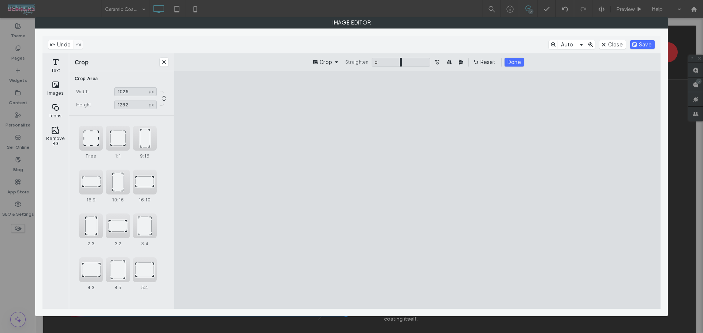
drag, startPoint x: 340, startPoint y: 285, endPoint x: 295, endPoint y: 289, distance: 44.5
click at [417, 190] on cesdk-canvas "Editor canvas" at bounding box center [417, 190] width 0 height 0
click at [84, 247] on label "2:3" at bounding box center [92, 251] width 22 height 8
click at [84, 240] on button "2:3" at bounding box center [91, 234] width 25 height 28
click at [483, 58] on button "Reset" at bounding box center [484, 62] width 27 height 9
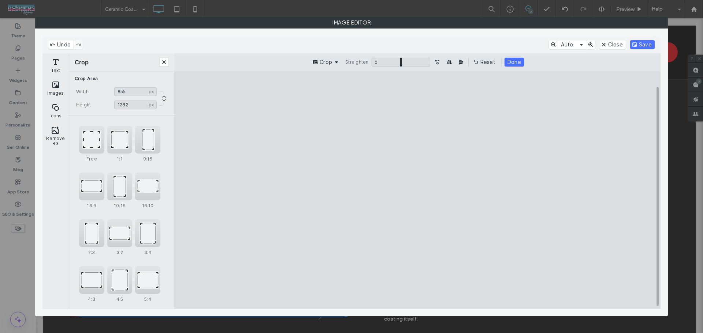
drag, startPoint x: 356, startPoint y: 99, endPoint x: 286, endPoint y: 96, distance: 70.3
click at [417, 190] on cesdk-canvas "Editor canvas" at bounding box center [417, 190] width 0 height 0
click at [85, 144] on div "Free" at bounding box center [91, 140] width 25 height 28
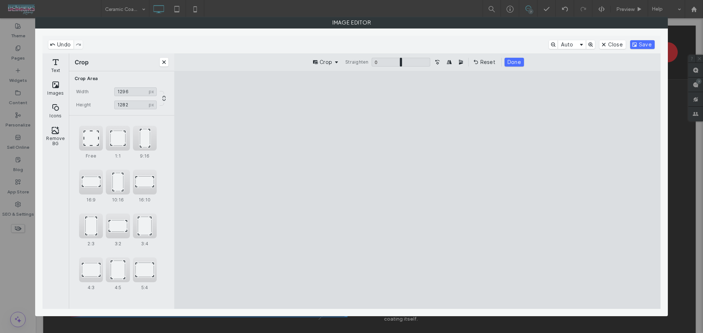
drag, startPoint x: 354, startPoint y: 193, endPoint x: 289, endPoint y: 198, distance: 65.7
click at [417, 190] on cesdk-canvas "Editor canvas" at bounding box center [417, 190] width 0 height 0
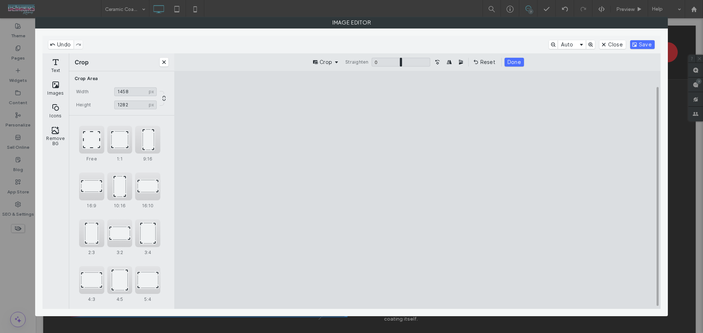
type input "****"
drag, startPoint x: 515, startPoint y: 191, endPoint x: 541, endPoint y: 192, distance: 26.0
click at [417, 190] on cesdk-canvas "Editor canvas" at bounding box center [417, 190] width 0 height 0
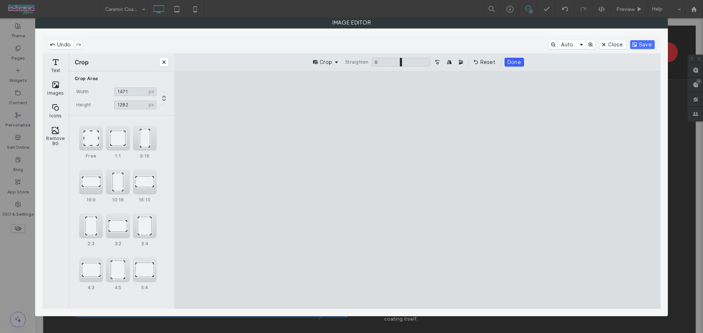
click at [520, 61] on button "Done" at bounding box center [513, 62] width 19 height 9
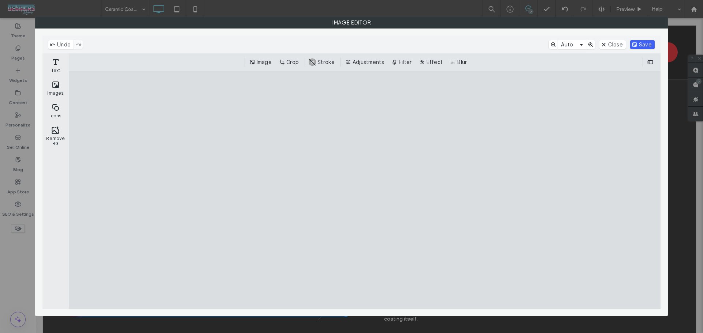
click at [649, 44] on button "Save" at bounding box center [642, 44] width 25 height 9
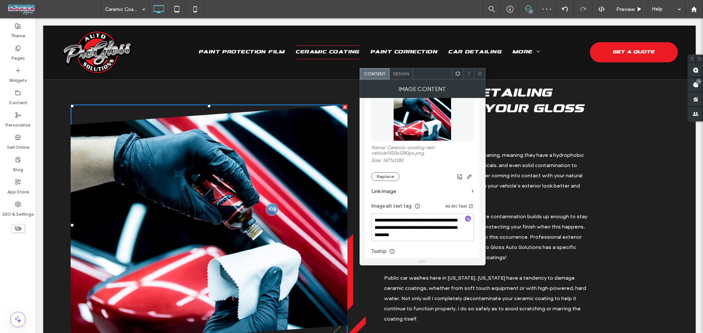
click at [475, 71] on div at bounding box center [479, 73] width 11 height 11
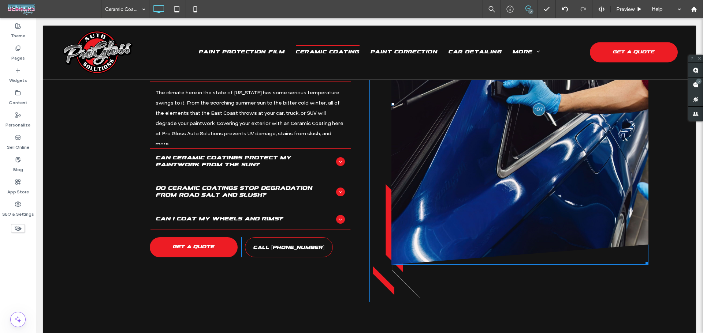
scroll to position [2918, 0]
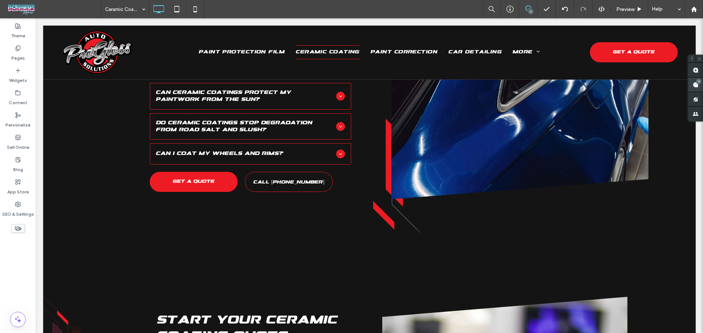
click at [696, 86] on use at bounding box center [695, 85] width 6 height 6
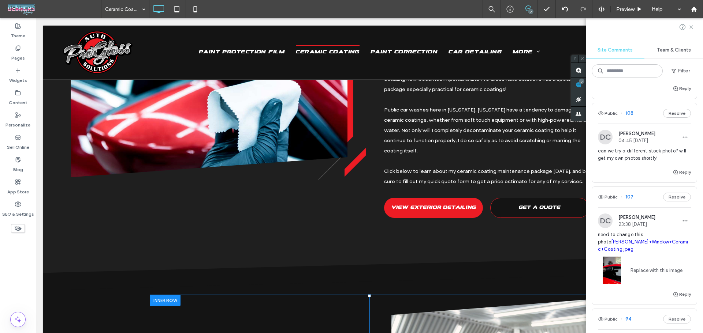
scroll to position [2479, 0]
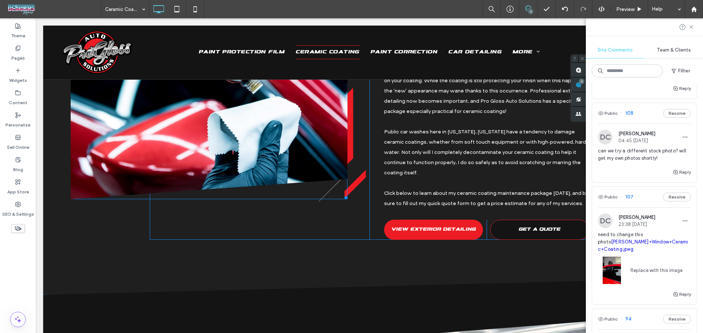
click at [249, 139] on img at bounding box center [209, 78] width 277 height 241
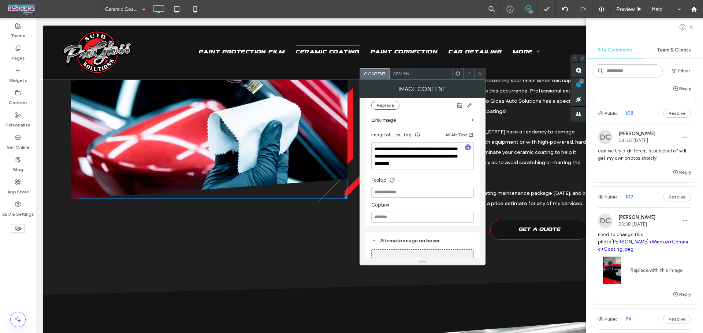
scroll to position [166, 0]
click at [468, 150] on icon "button" at bounding box center [467, 150] width 5 height 5
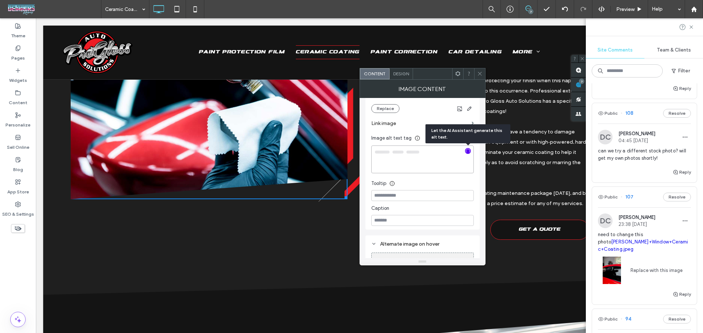
type textarea "**********"
click at [419, 161] on textarea "**********" at bounding box center [422, 159] width 102 height 27
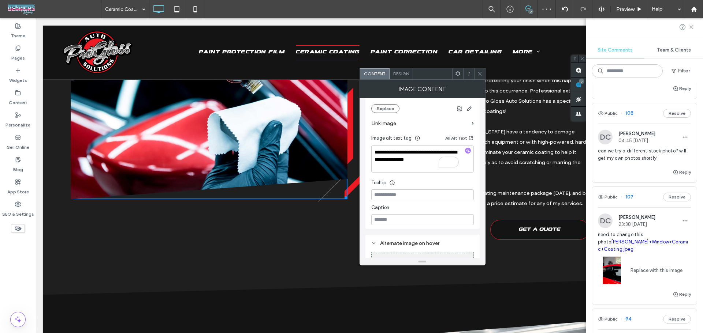
click at [475, 72] on div at bounding box center [479, 73] width 11 height 11
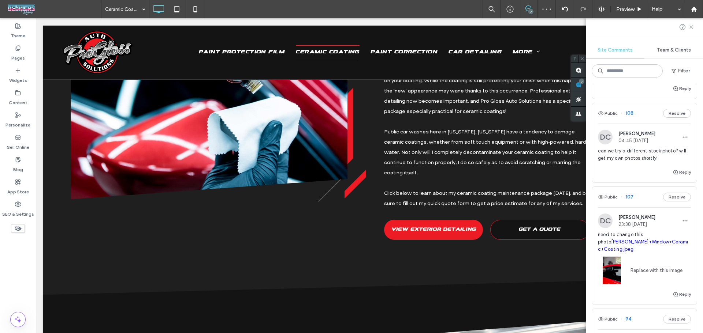
click at [606, 248] on span "need to change this photo Appling+Window+Ceramic+Coating.jpeg" at bounding box center [644, 242] width 93 height 22
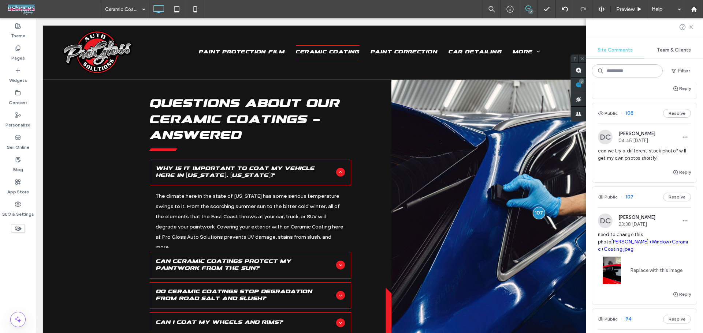
scroll to position [0, 0]
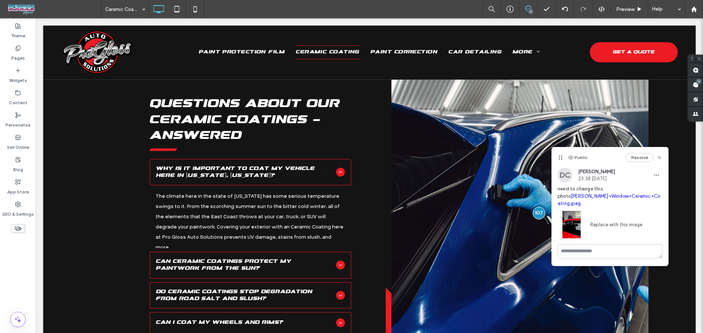
click at [602, 221] on link "Replace with this image" at bounding box center [613, 224] width 57 height 7
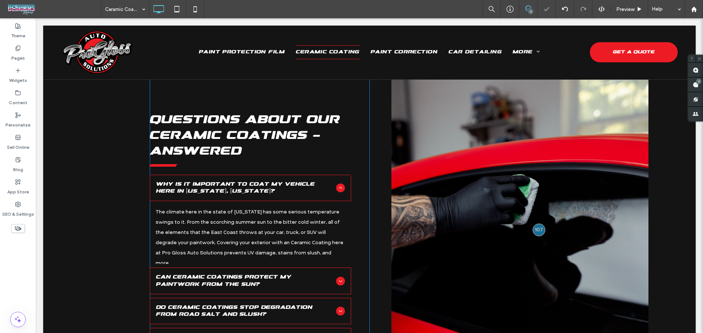
scroll to position [2798, 0]
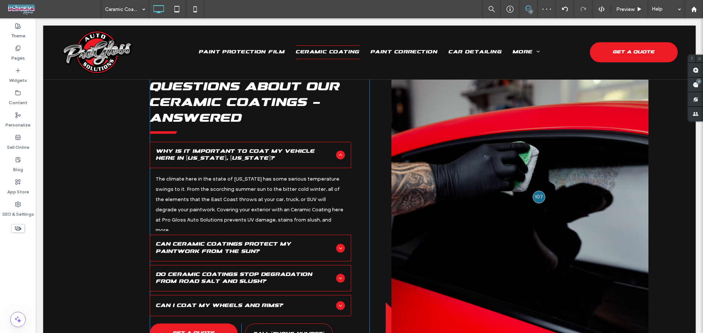
click at [617, 244] on img at bounding box center [519, 190] width 257 height 385
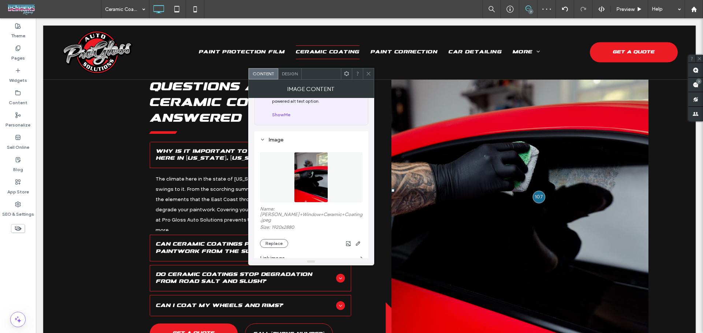
scroll to position [146, 0]
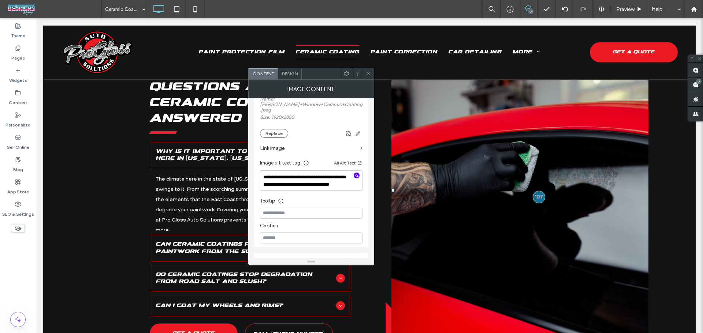
click at [356, 173] on icon "button" at bounding box center [356, 175] width 5 height 5
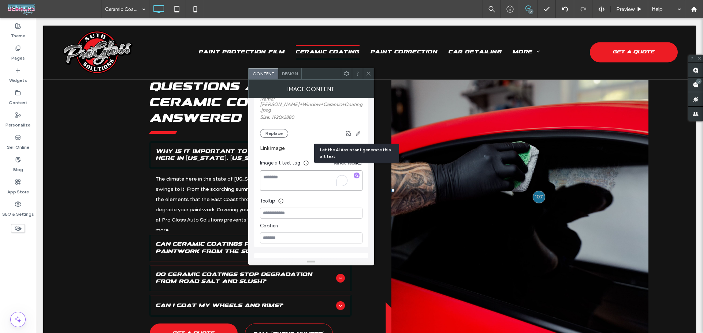
type textarea "**********"
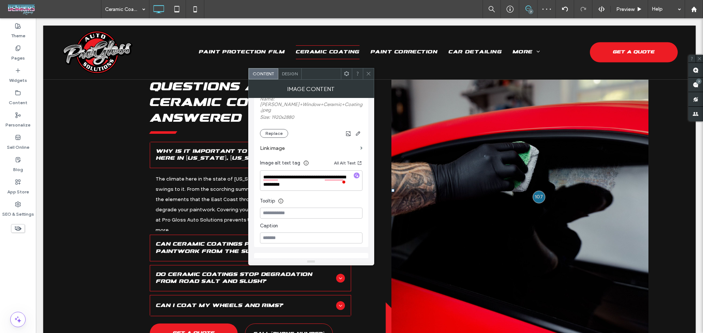
click at [366, 74] on icon at bounding box center [368, 73] width 5 height 5
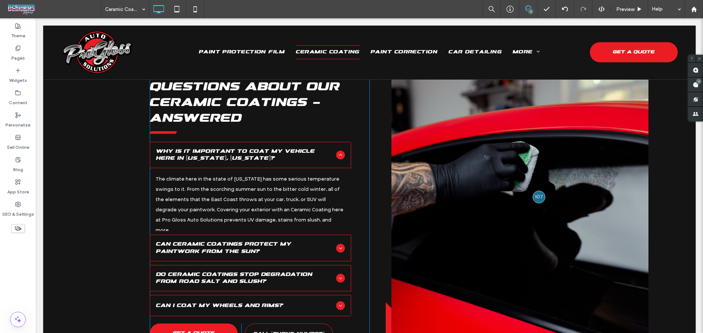
click at [574, 180] on img at bounding box center [519, 190] width 257 height 385
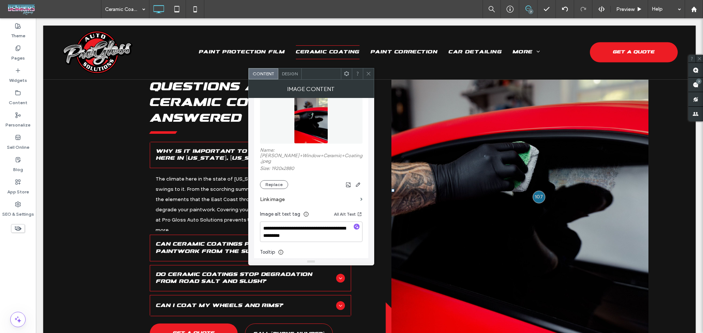
scroll to position [98, 0]
click at [312, 224] on textarea "**********" at bounding box center [311, 229] width 102 height 20
click at [324, 228] on textarea "**********" at bounding box center [311, 229] width 102 height 20
drag, startPoint x: 326, startPoint y: 225, endPoint x: 329, endPoint y: 232, distance: 7.3
click at [329, 232] on textarea "**********" at bounding box center [311, 229] width 102 height 20
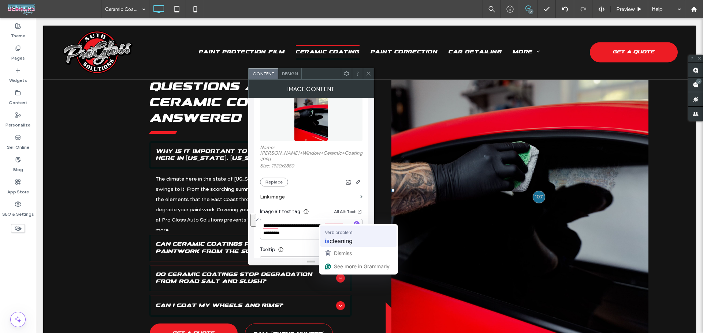
drag, startPoint x: 325, startPoint y: 221, endPoint x: 332, endPoint y: 228, distance: 9.8
click at [332, 228] on html ".wqwq-1{fill:#231f20;} .cls-1q, .cls-2q { fill-rule: evenodd; } .cls-2q { fill:…" at bounding box center [351, 166] width 703 height 333
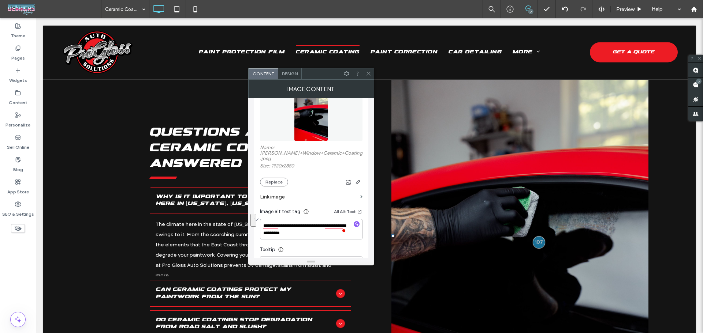
scroll to position [2749, 0]
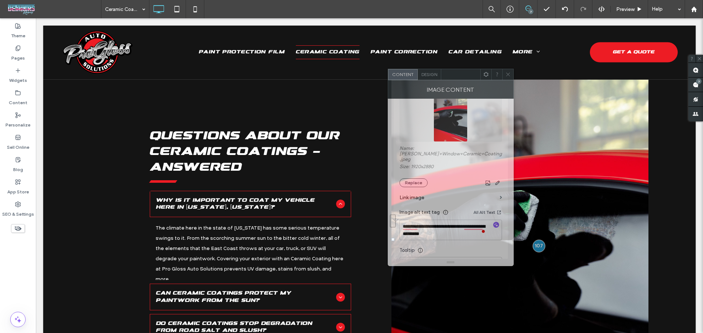
drag, startPoint x: 317, startPoint y: 76, endPoint x: 457, endPoint y: 77, distance: 139.4
click at [457, 77] on div at bounding box center [460, 74] width 39 height 11
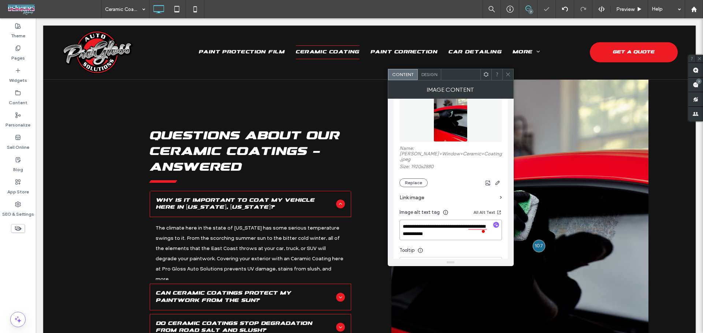
click at [452, 232] on textarea "**********" at bounding box center [450, 230] width 102 height 20
click at [415, 224] on textarea "**********" at bounding box center [450, 230] width 102 height 20
click at [453, 226] on textarea "**********" at bounding box center [450, 230] width 102 height 20
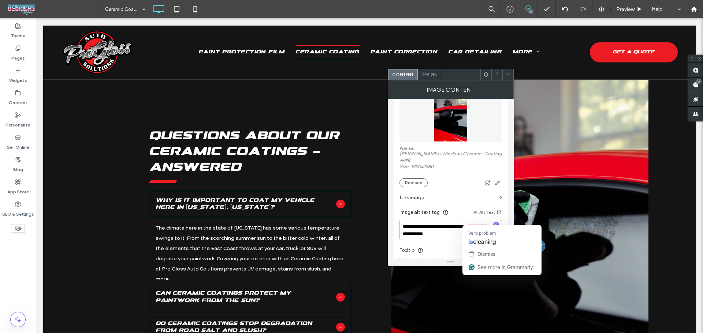
click at [476, 223] on textarea "**********" at bounding box center [450, 230] width 102 height 20
click at [466, 222] on textarea "**********" at bounding box center [450, 230] width 102 height 20
drag, startPoint x: 467, startPoint y: 221, endPoint x: 470, endPoint y: 232, distance: 10.7
click at [470, 232] on html ".wqwq-1{fill:#231f20;} .cls-1q, .cls-2q { fill-rule: evenodd; } .cls-2q { fill:…" at bounding box center [351, 166] width 703 height 333
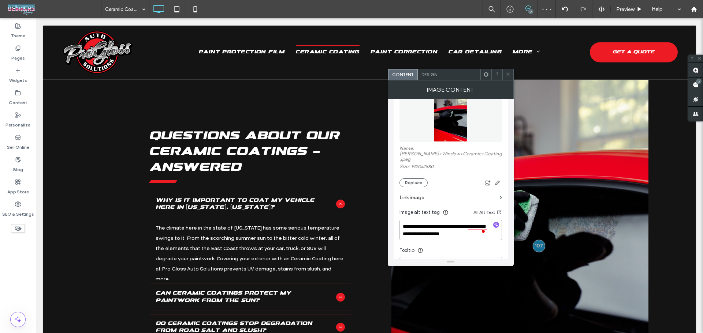
type textarea "**********"
click at [511, 76] on div at bounding box center [507, 74] width 11 height 11
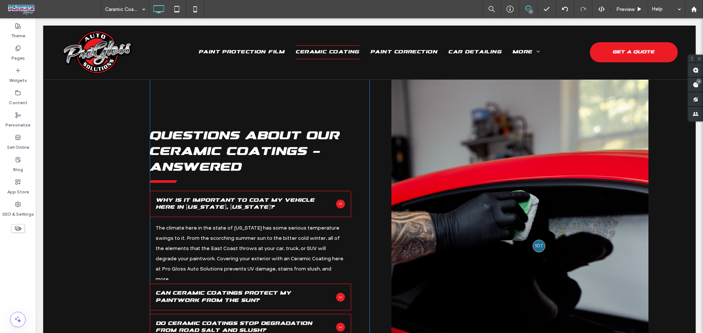
click at [586, 201] on img at bounding box center [519, 239] width 257 height 385
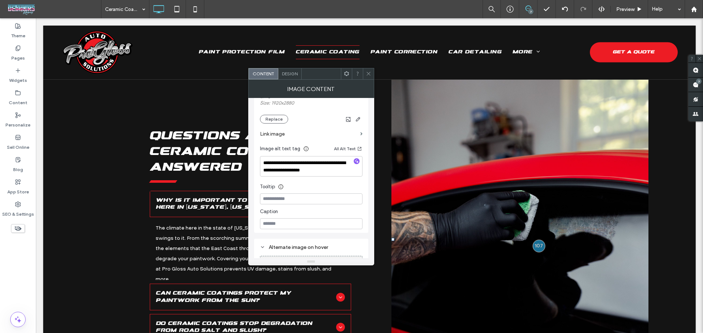
scroll to position [158, 0]
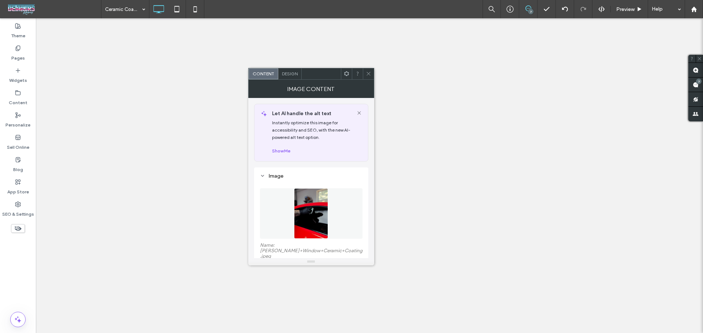
click at [315, 317] on textarea "**********" at bounding box center [311, 327] width 102 height 20
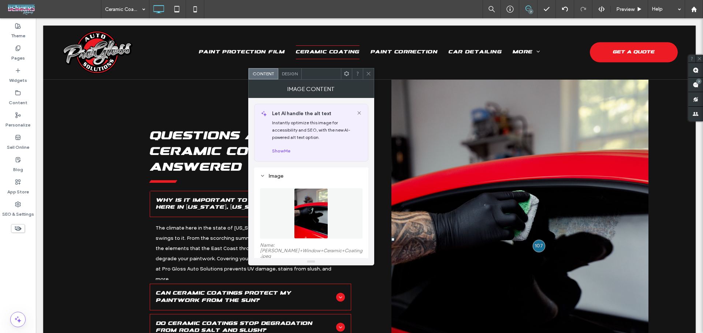
scroll to position [158, 0]
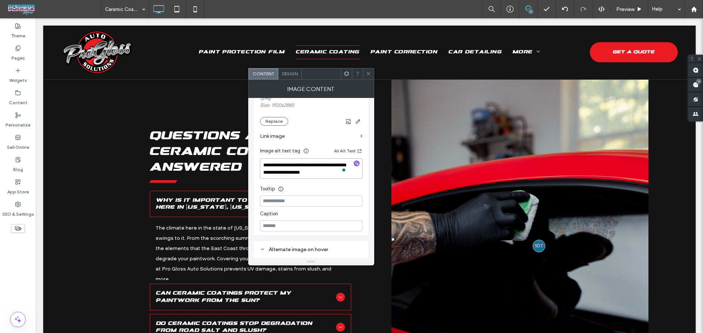
click at [311, 166] on textarea "**********" at bounding box center [311, 168] width 102 height 20
type textarea "**********"
click at [370, 73] on icon at bounding box center [368, 73] width 5 height 5
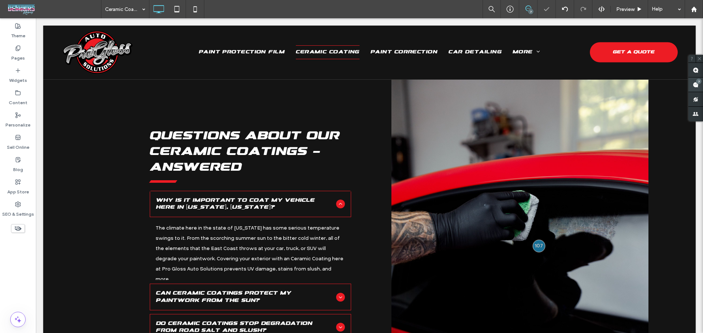
click at [698, 82] on div "7" at bounding box center [698, 81] width 5 height 5
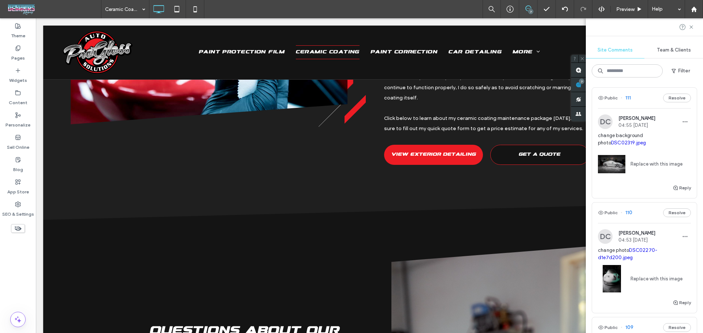
scroll to position [0, 0]
click at [639, 137] on span "change background photo DSC02319.jpeg" at bounding box center [644, 141] width 93 height 15
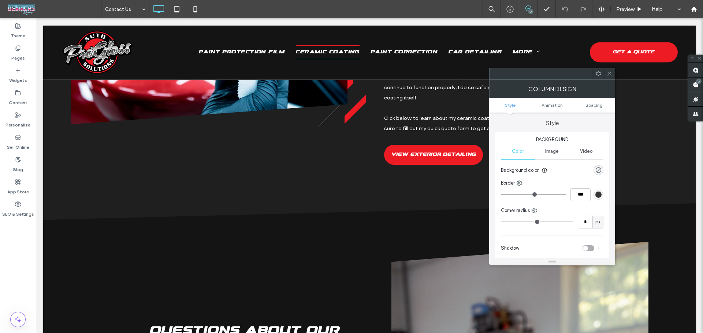
click at [562, 152] on div "Image" at bounding box center [552, 151] width 34 height 16
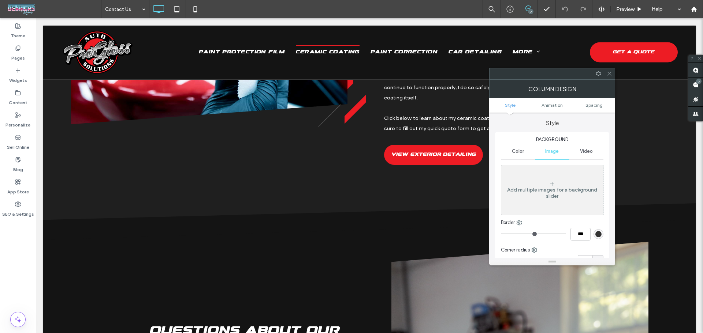
click at [611, 77] on span at bounding box center [608, 73] width 5 height 11
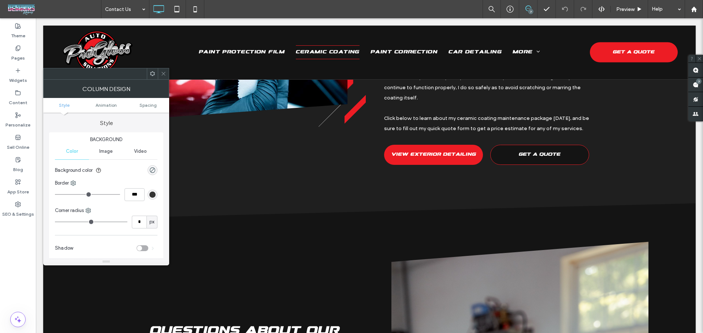
click at [166, 77] on span at bounding box center [163, 73] width 5 height 11
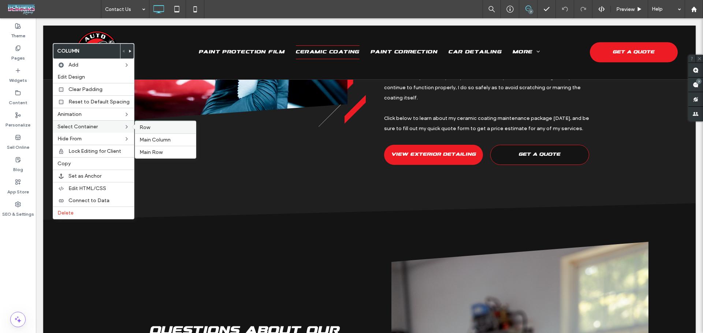
click at [153, 126] on label "Row" at bounding box center [165, 127] width 52 height 6
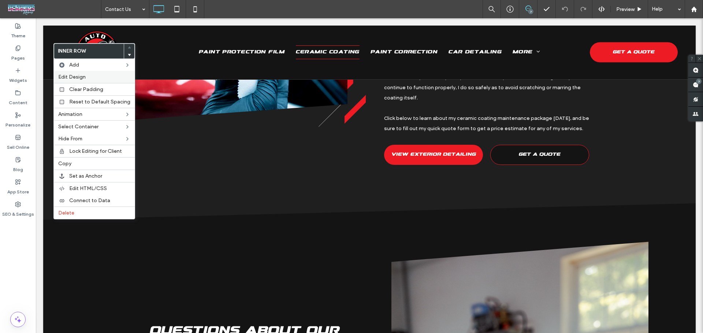
click at [74, 75] on span "Edit Design" at bounding box center [71, 77] width 27 height 6
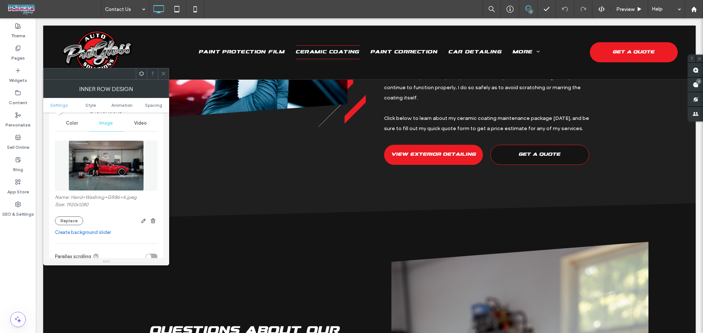
scroll to position [98, 0]
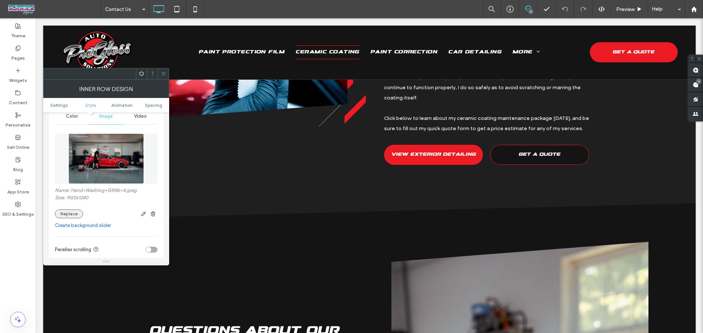
click at [76, 214] on button "Replace" at bounding box center [69, 214] width 28 height 9
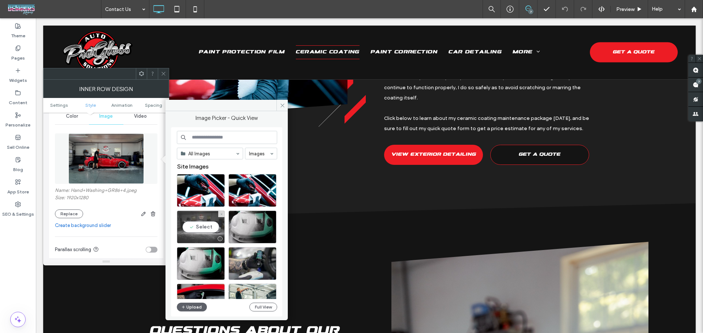
click at [197, 222] on div "Select" at bounding box center [201, 227] width 48 height 33
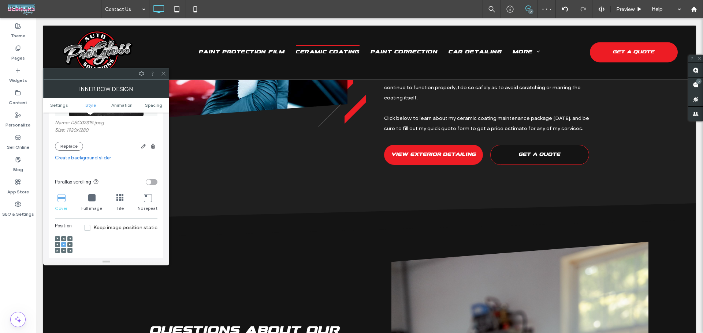
scroll to position [244, 0]
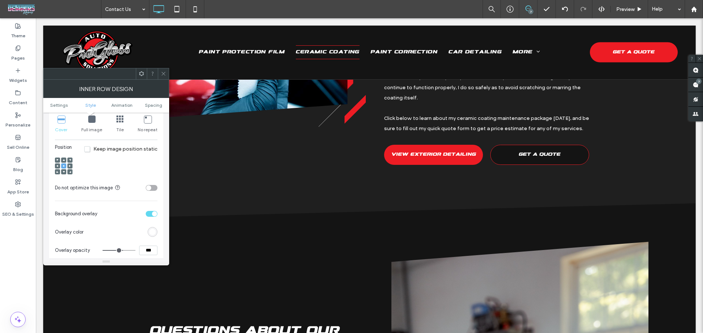
click at [64, 160] on icon at bounding box center [64, 160] width 2 height 2
click at [63, 167] on icon at bounding box center [64, 166] width 2 height 2
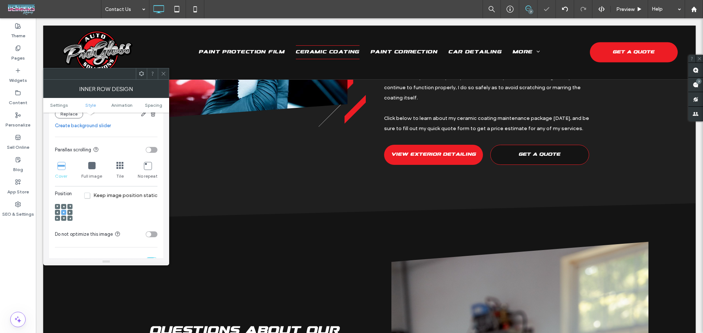
scroll to position [195, 0]
click at [145, 117] on use "button" at bounding box center [143, 117] width 4 height 4
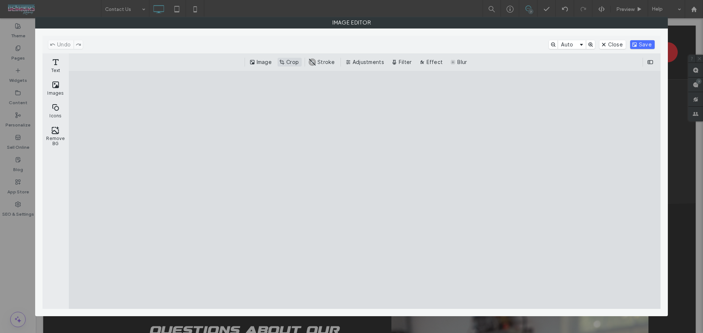
click at [289, 60] on button "Crop" at bounding box center [289, 62] width 24 height 9
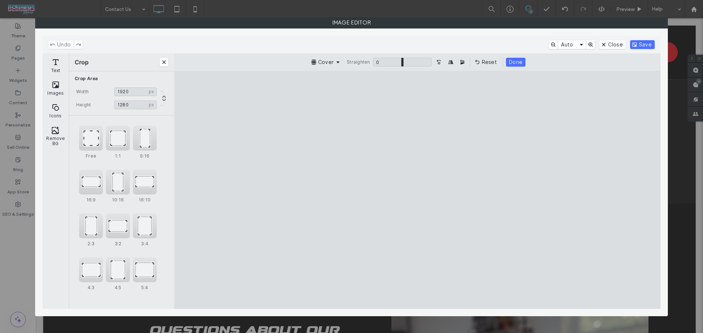
click at [145, 289] on div "5:4" at bounding box center [145, 278] width 24 height 41
click at [145, 287] on span "5:4" at bounding box center [144, 287] width 21 height 5
click at [145, 283] on button "5:4" at bounding box center [145, 270] width 24 height 25
click at [93, 273] on div "4:3" at bounding box center [91, 270] width 24 height 25
click at [137, 189] on div "16:10" at bounding box center [147, 187] width 25 height 28
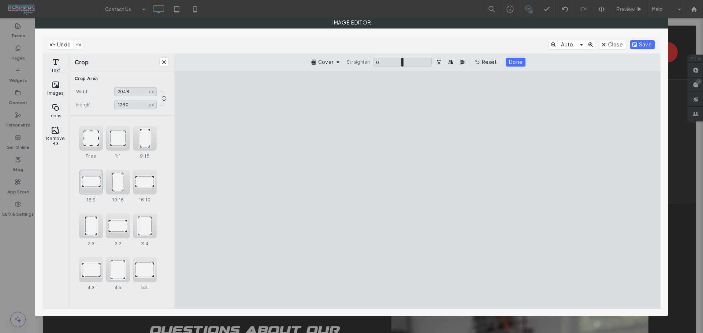
click at [97, 190] on div "16:9" at bounding box center [91, 182] width 24 height 25
type input "*******"
drag, startPoint x: 385, startPoint y: 168, endPoint x: 385, endPoint y: 209, distance: 41.0
click at [417, 190] on cesdk-canvas "Editor canvas" at bounding box center [417, 190] width 0 height 0
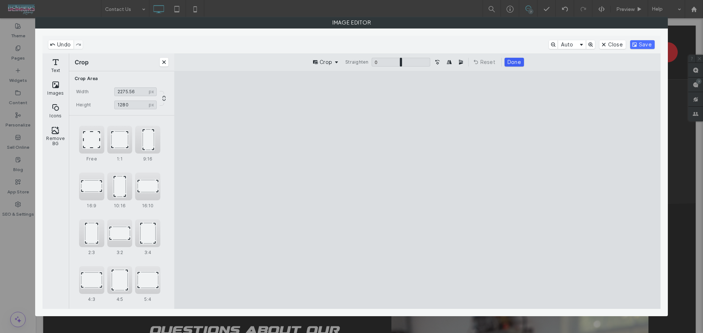
click at [513, 64] on button "Done" at bounding box center [513, 62] width 19 height 9
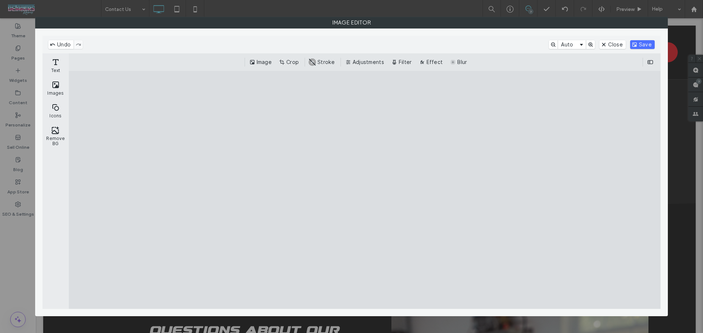
click at [648, 39] on div "Undo Auto Close Save" at bounding box center [351, 45] width 618 height 18
click at [646, 43] on button "Save" at bounding box center [642, 44] width 25 height 9
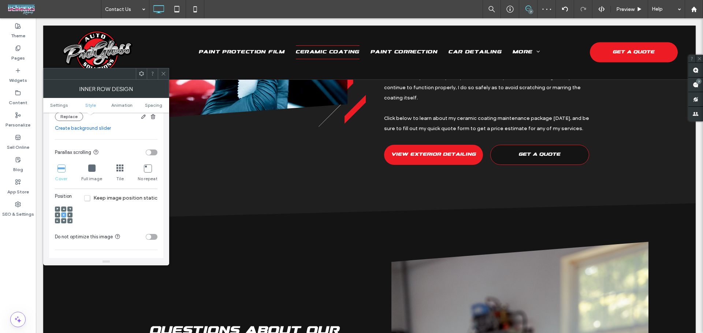
click at [64, 209] on icon at bounding box center [64, 209] width 2 height 2
click at [65, 216] on div at bounding box center [63, 215] width 5 height 5
click at [65, 215] on div at bounding box center [63, 215] width 5 height 5
click at [63, 215] on use at bounding box center [63, 214] width 1 height 1
click at [162, 73] on use at bounding box center [163, 74] width 4 height 4
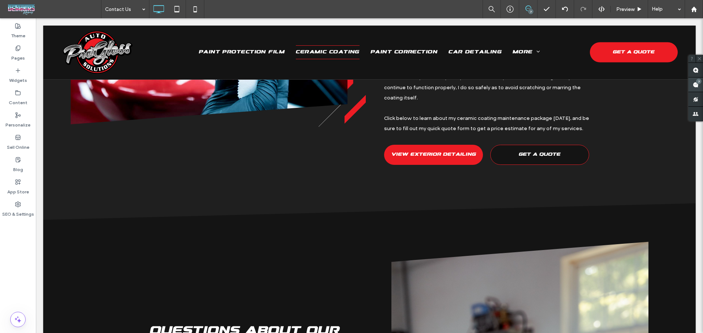
click at [698, 84] on use at bounding box center [695, 85] width 6 height 6
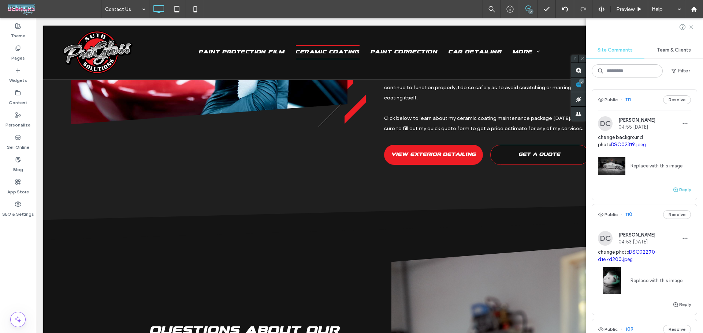
click at [678, 187] on button "Reply" at bounding box center [681, 190] width 18 height 9
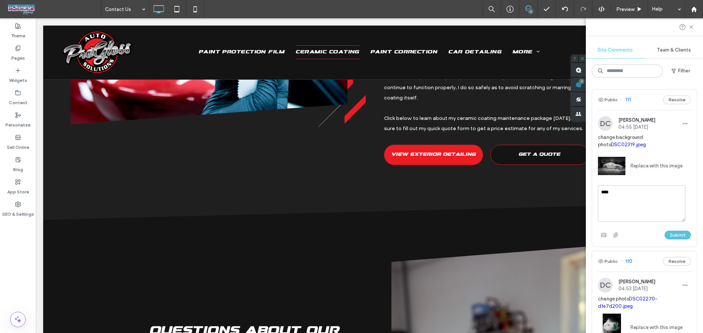
type textarea "****"
click at [678, 236] on button "Submit" at bounding box center [677, 235] width 26 height 9
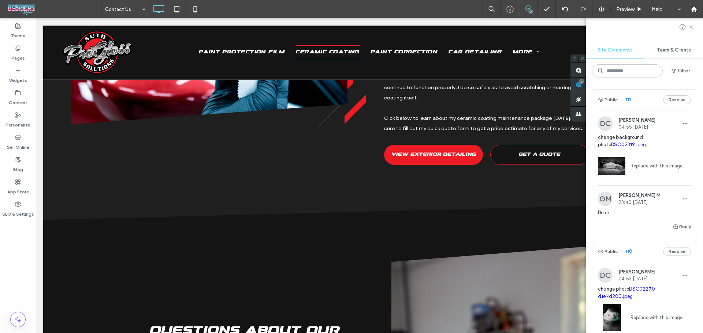
scroll to position [49, 0]
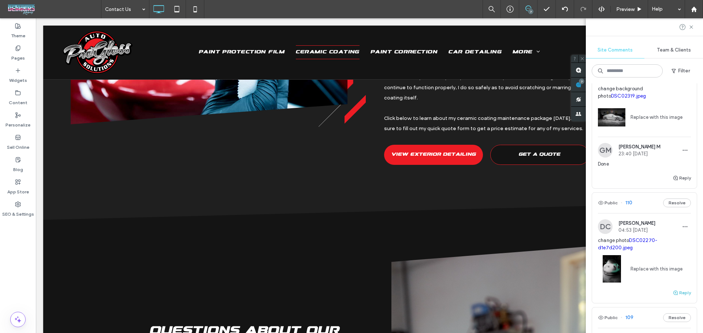
click at [678, 291] on button "Reply" at bounding box center [681, 293] width 18 height 9
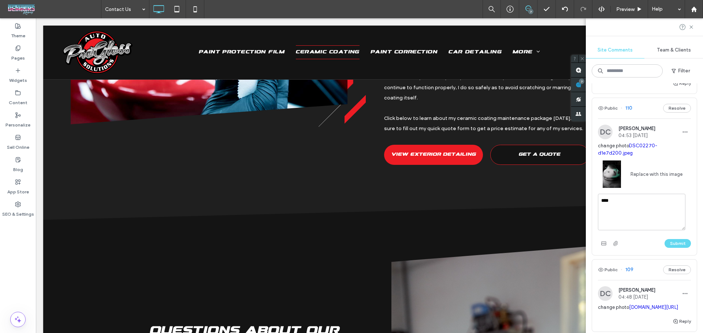
scroll to position [146, 0]
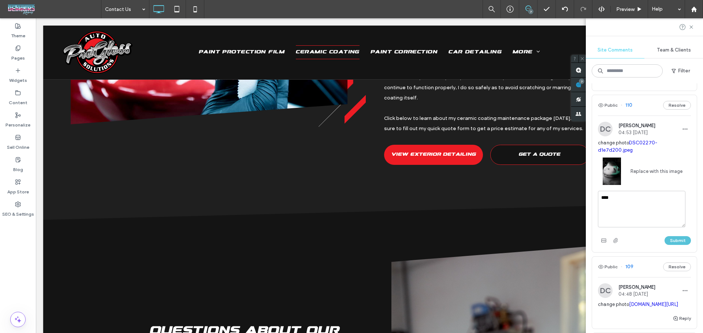
type textarea "****"
click at [678, 240] on button "Submit" at bounding box center [677, 240] width 26 height 9
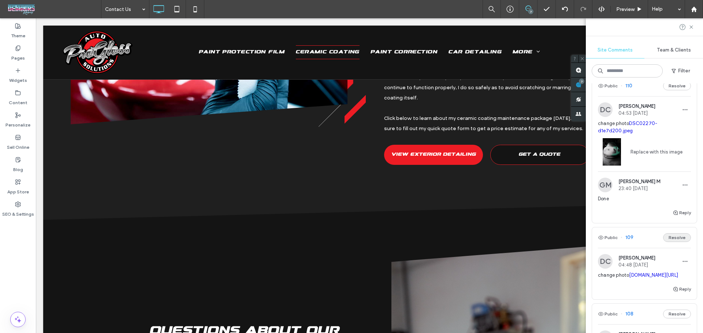
scroll to position [195, 0]
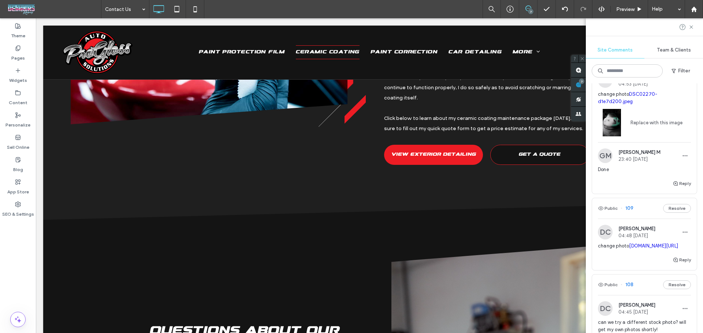
click at [625, 244] on span "change photo irp.cdn-website.com/abfd555b/dms3rep/multi/IMG_8319.JPG" at bounding box center [644, 246] width 93 height 7
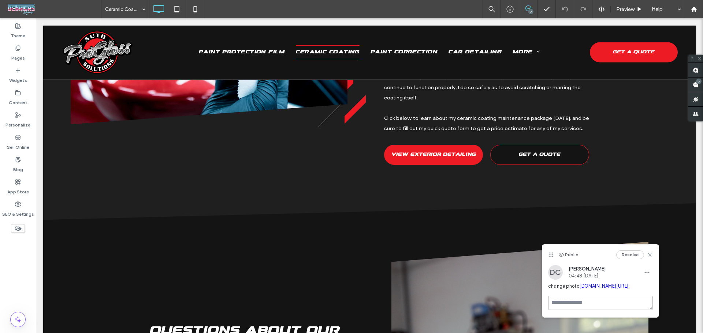
click at [617, 310] on textarea at bounding box center [600, 303] width 105 height 14
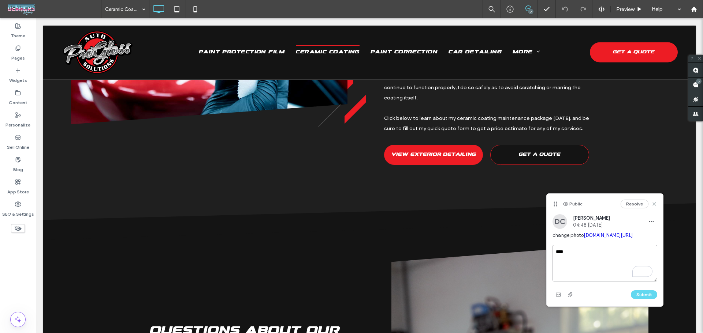
drag, startPoint x: 550, startPoint y: 255, endPoint x: 554, endPoint y: 203, distance: 51.4
click at [554, 204] on use at bounding box center [554, 204] width 3 height 5
type textarea "****"
click at [651, 299] on button "Submit" at bounding box center [644, 294] width 26 height 9
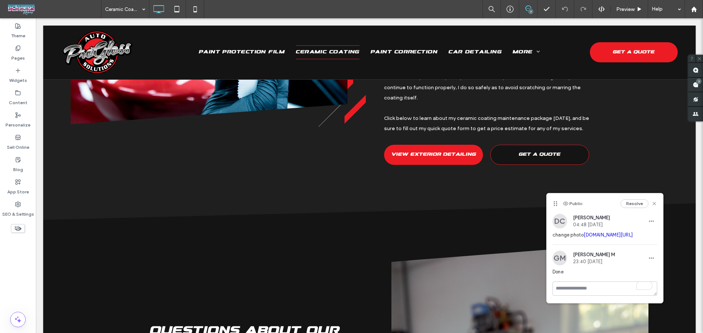
click at [622, 239] on span "change photo irp.cdn-website.com/abfd555b/dms3rep/multi/IMG_8319.JPG" at bounding box center [604, 235] width 105 height 7
click at [623, 238] on link "irp.cdn-website.com/abfd555b/dms3rep/multi/IMG_8319.JPG" at bounding box center [607, 234] width 49 height 5
click at [697, 83] on div "7" at bounding box center [698, 81] width 5 height 5
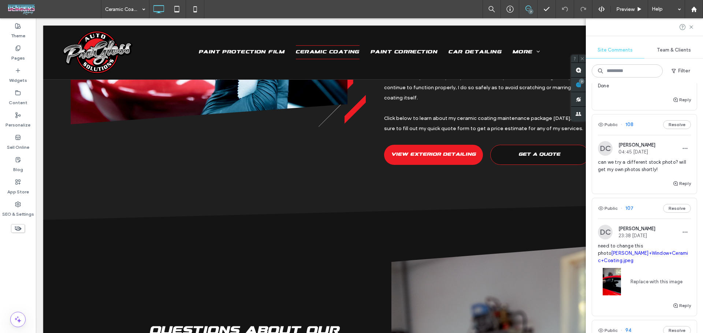
scroll to position [390, 0]
click at [628, 175] on span "can we try a different stock photo? will get my own photos shortly!" at bounding box center [644, 168] width 93 height 15
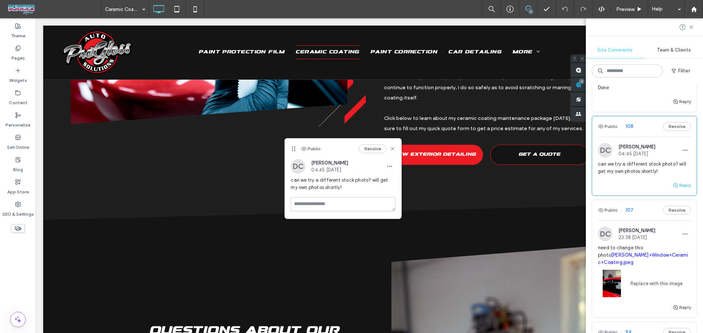
click at [682, 190] on button "Reply" at bounding box center [681, 185] width 18 height 9
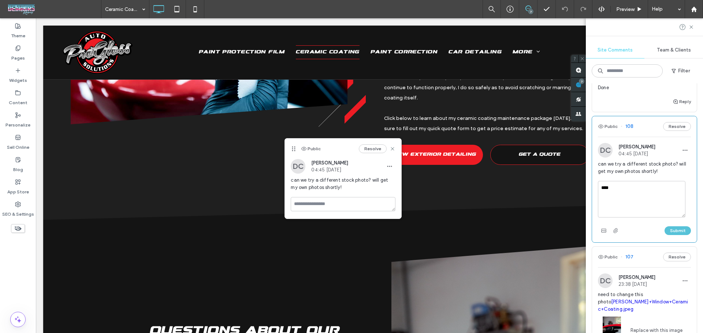
type textarea "****"
click at [664, 235] on button "Submit" at bounding box center [677, 231] width 26 height 9
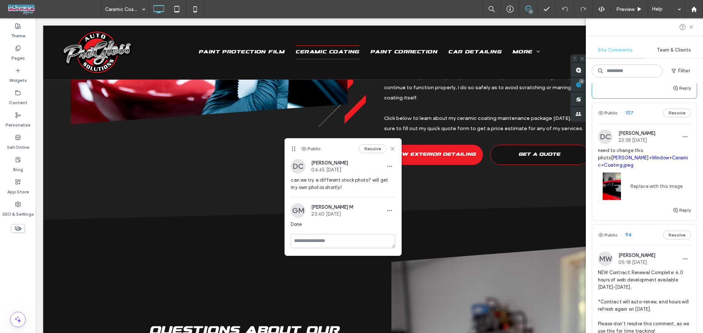
scroll to position [537, 0]
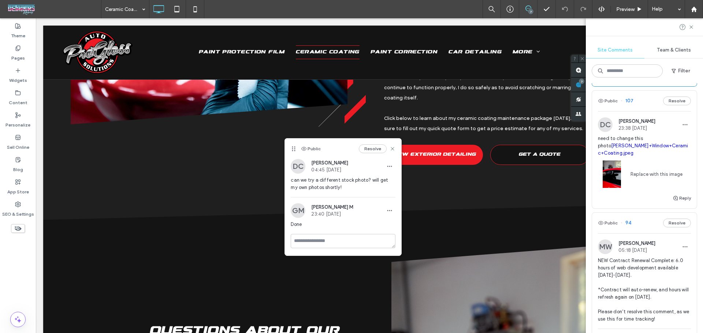
click at [654, 150] on span "need to change this photo Appling+Window+Ceramic+Coating.jpeg" at bounding box center [644, 146] width 93 height 22
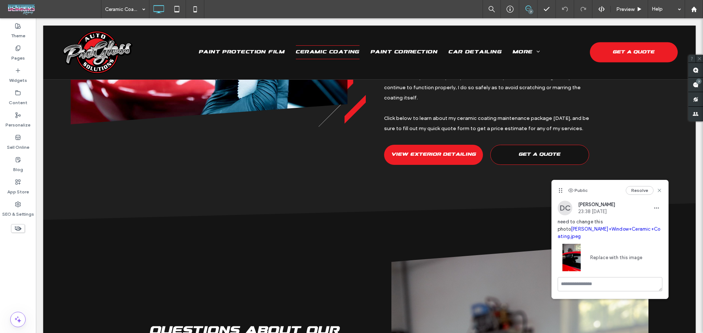
scroll to position [0, 0]
click at [613, 282] on textarea at bounding box center [609, 284] width 105 height 14
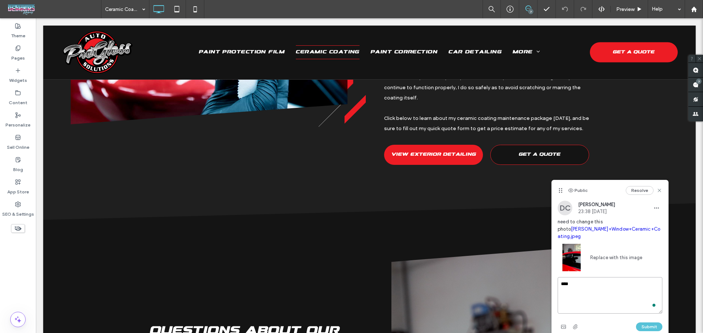
type textarea "****"
click at [639, 323] on button "Submit" at bounding box center [649, 327] width 26 height 9
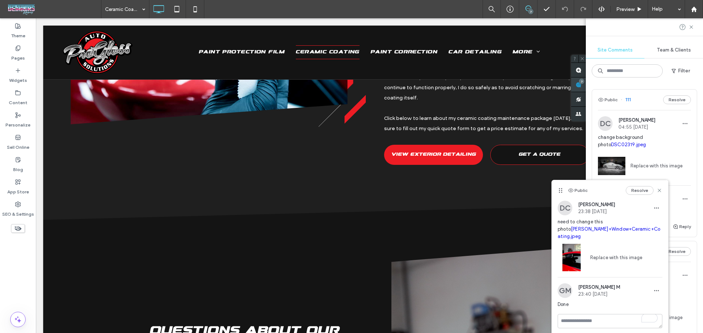
click at [581, 83] on use at bounding box center [578, 85] width 6 height 6
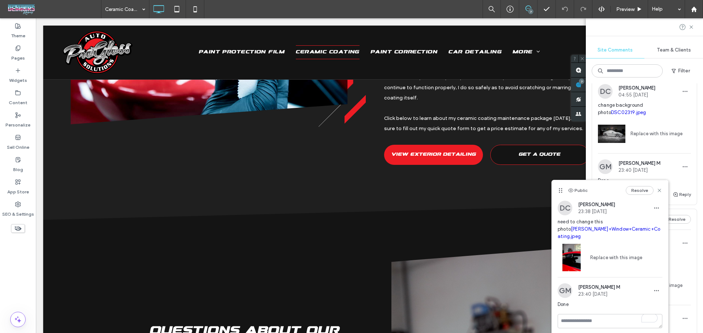
scroll to position [49, 0]
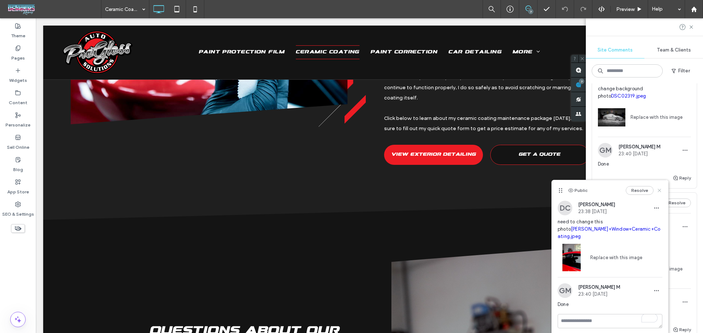
click at [658, 188] on icon at bounding box center [659, 191] width 6 height 6
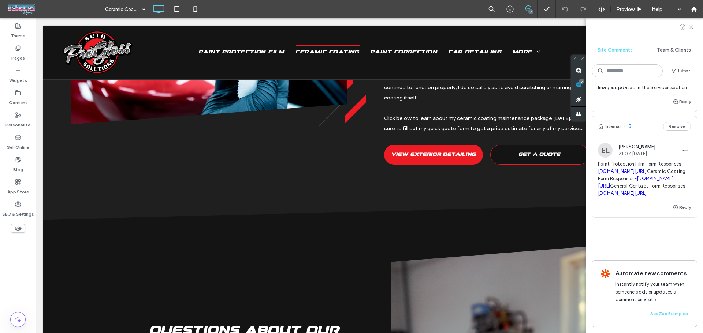
scroll to position [976, 0]
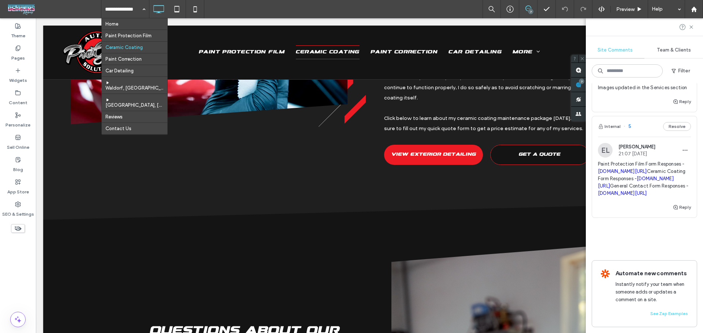
click at [691, 30] on div at bounding box center [644, 27] width 117 height 18
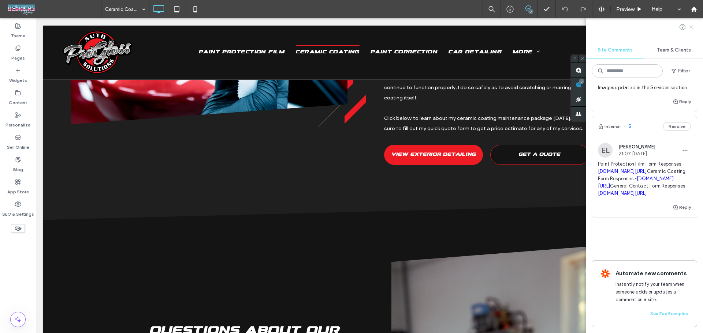
click at [690, 29] on icon at bounding box center [691, 27] width 6 height 6
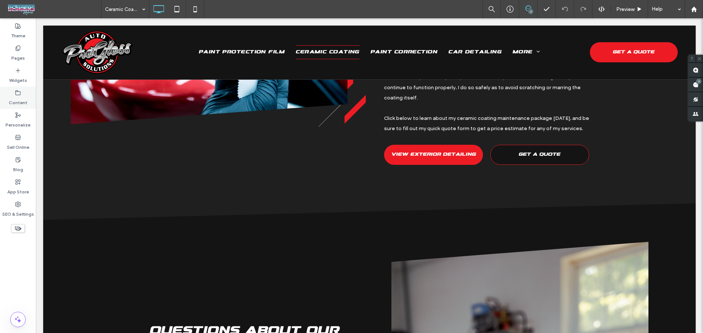
click at [21, 94] on div "Content" at bounding box center [18, 98] width 36 height 22
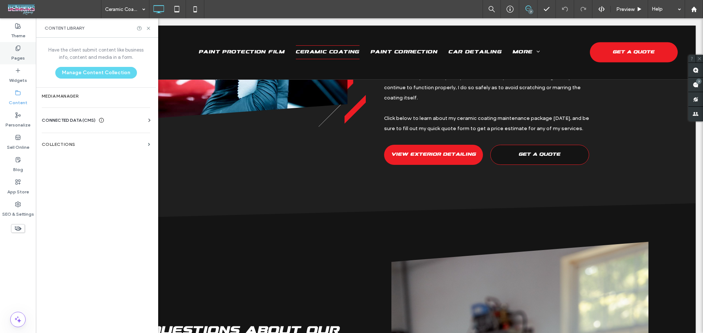
click at [20, 52] on label "Pages" at bounding box center [18, 56] width 14 height 10
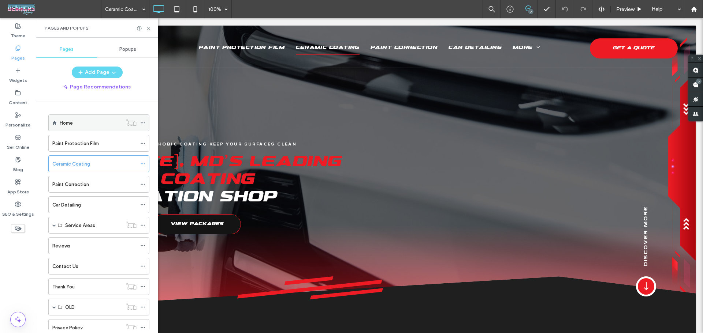
click at [74, 120] on div "Home" at bounding box center [91, 123] width 63 height 8
click at [148, 30] on icon at bounding box center [148, 28] width 5 height 5
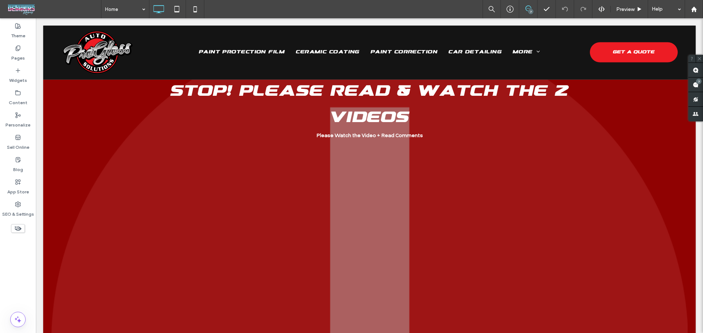
scroll to position [1171, 0]
